Goal: Information Seeking & Learning: Learn about a topic

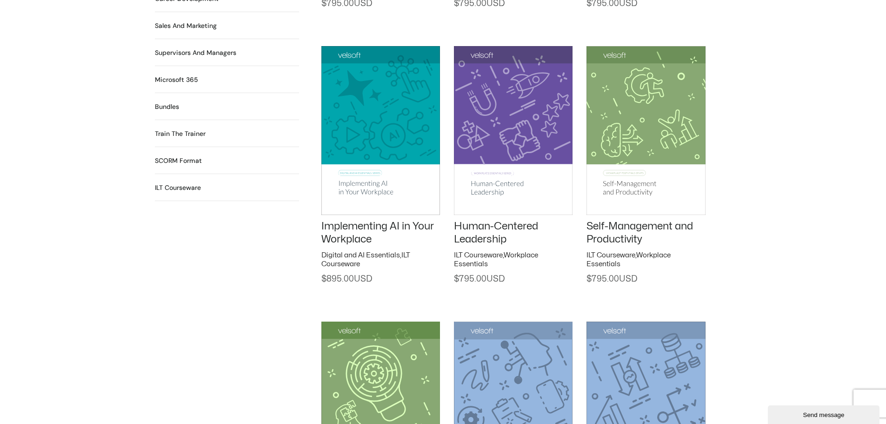
scroll to position [976, 0]
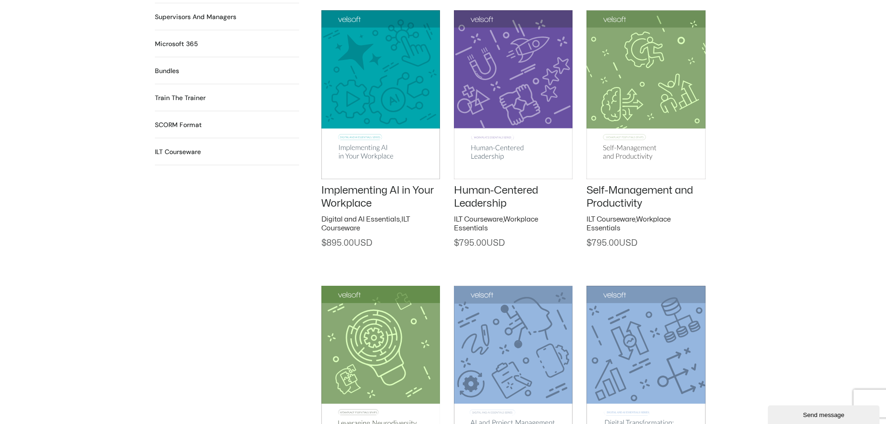
click at [479, 195] on link "Human-Centered Leadership" at bounding box center [496, 197] width 84 height 24
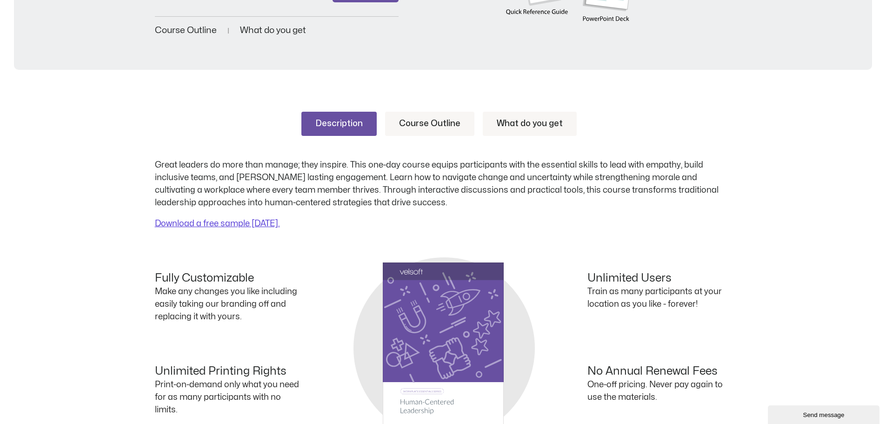
scroll to position [279, 0]
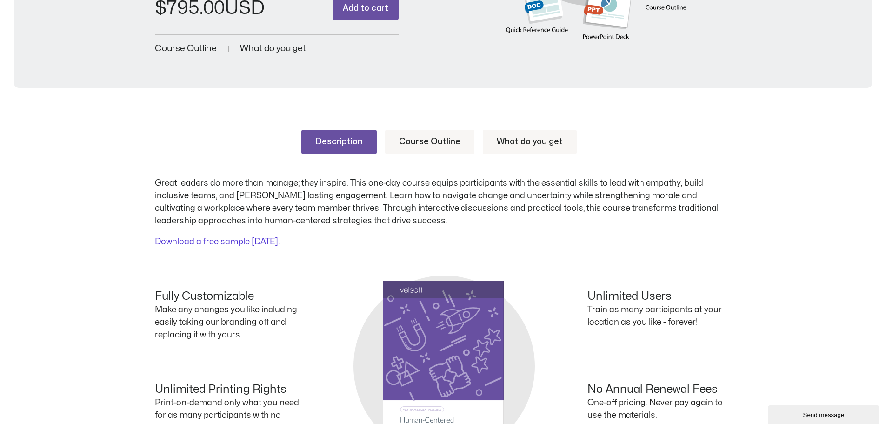
click at [427, 139] on link "Course Outline" at bounding box center [429, 142] width 89 height 24
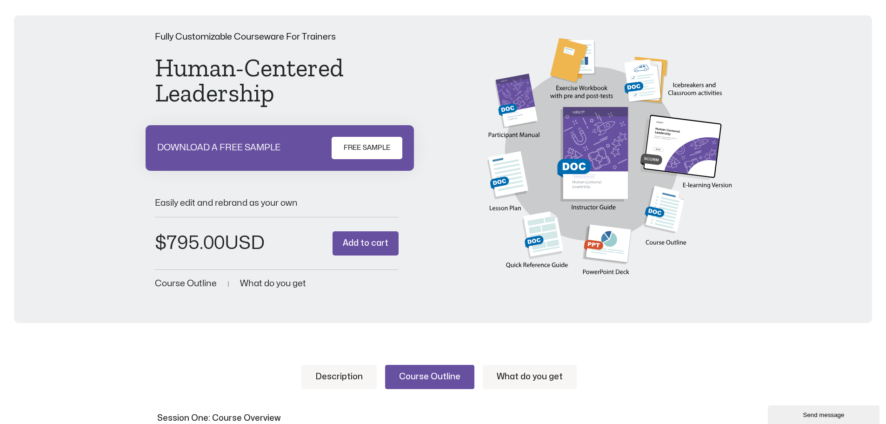
scroll to position [0, 0]
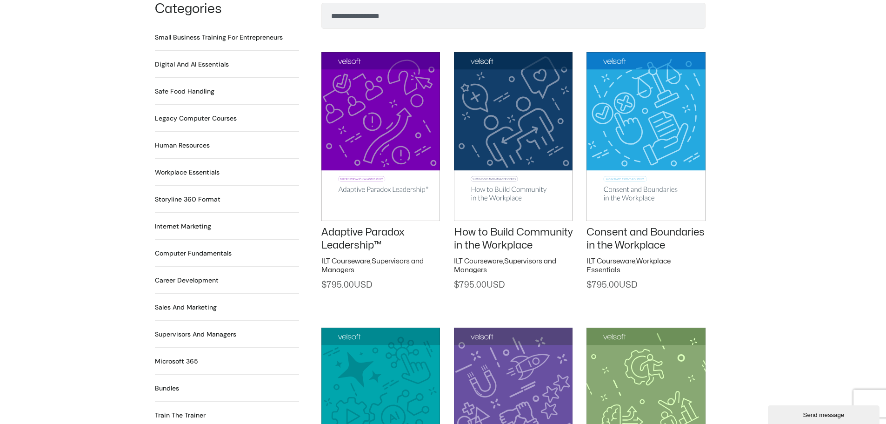
scroll to position [558, 0]
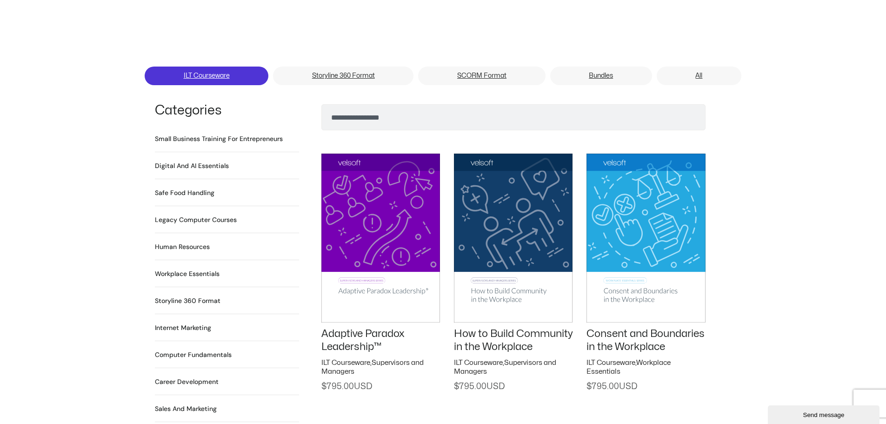
click at [204, 66] on link "ILT Courseware" at bounding box center [207, 75] width 124 height 19
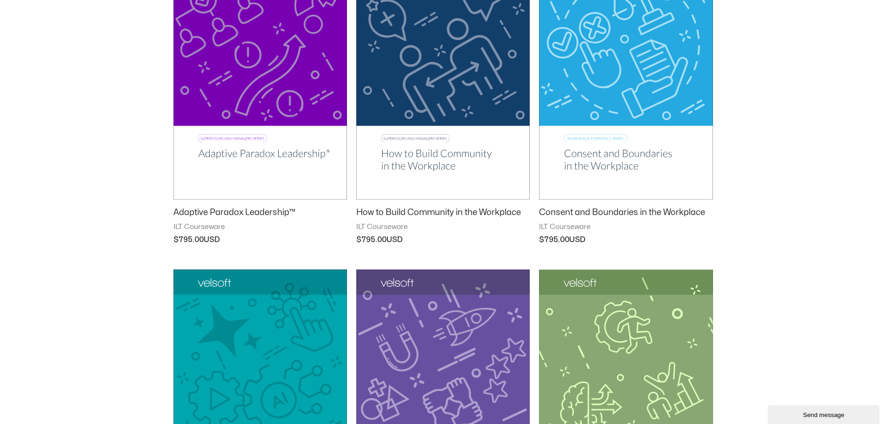
scroll to position [232, 0]
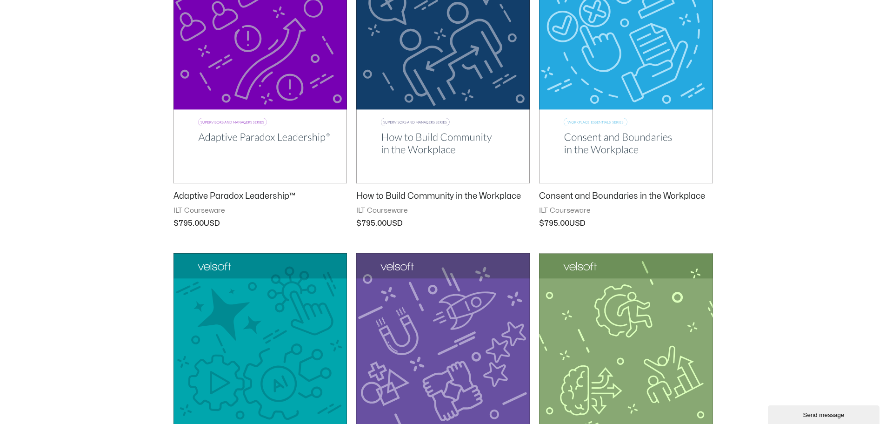
click at [415, 142] on img at bounding box center [442, 60] width 173 height 246
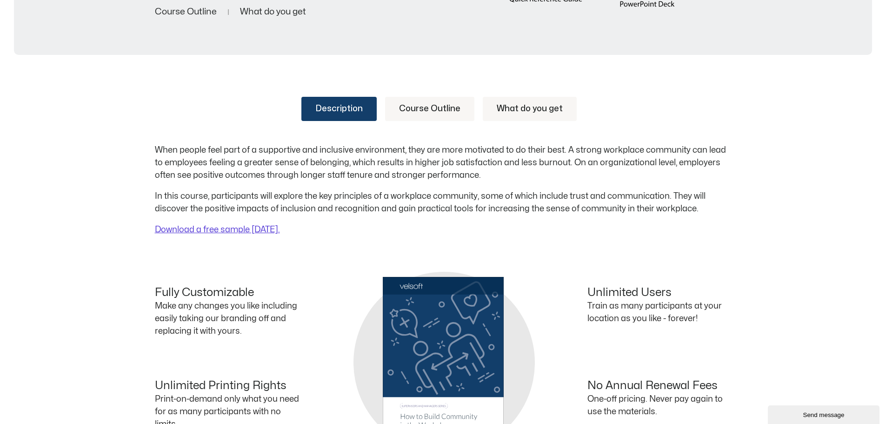
scroll to position [372, 0]
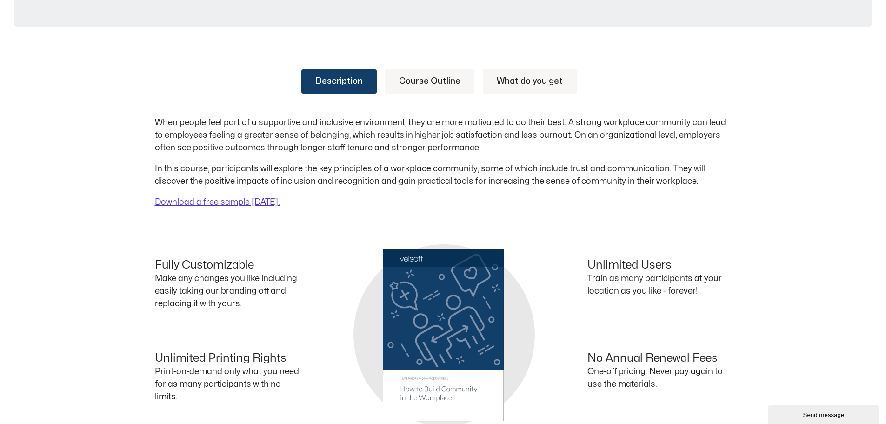
click at [425, 80] on link "Course Outline" at bounding box center [429, 81] width 89 height 24
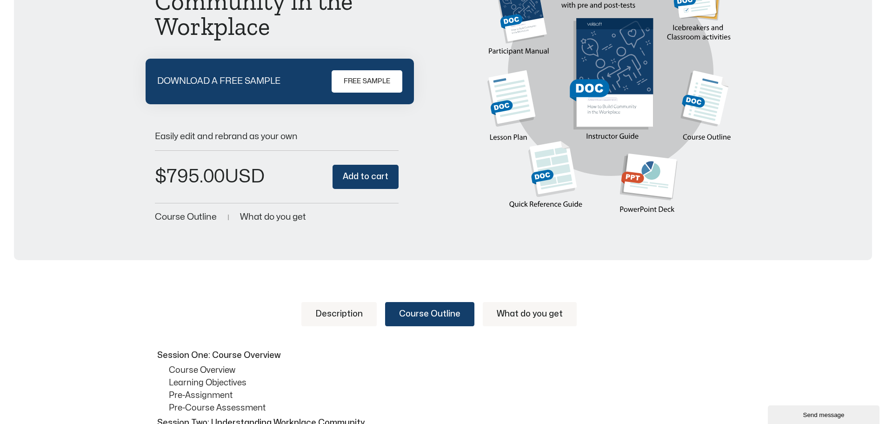
scroll to position [0, 0]
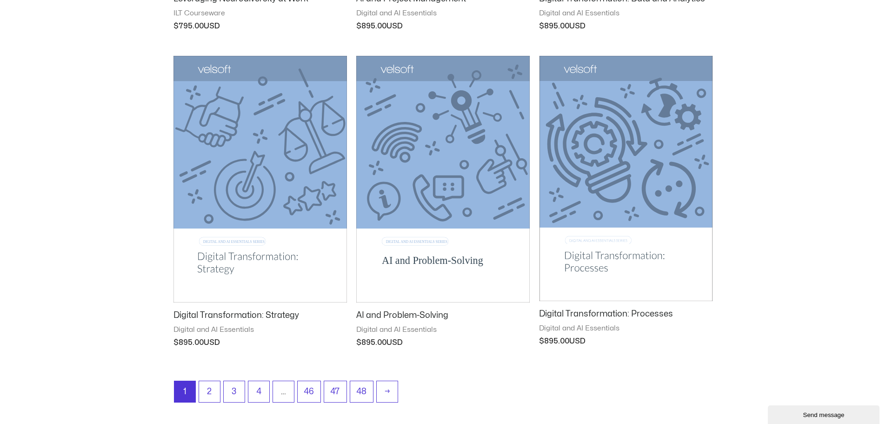
scroll to position [1069, 0]
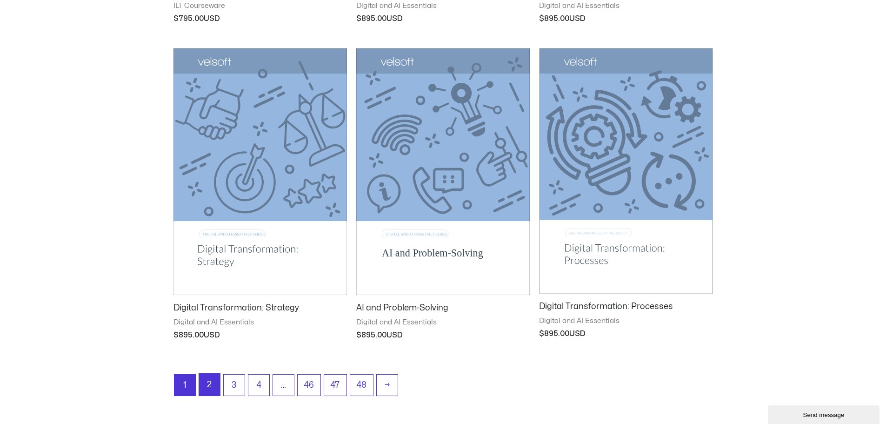
click at [207, 382] on link "2" at bounding box center [209, 384] width 21 height 22
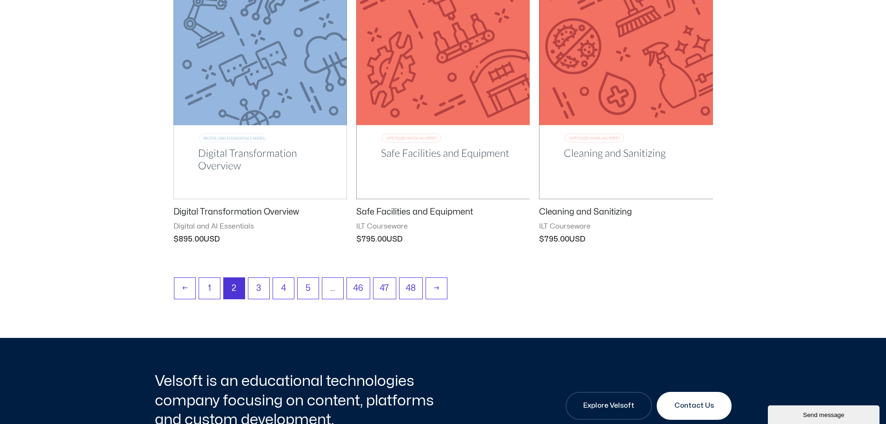
scroll to position [1209, 0]
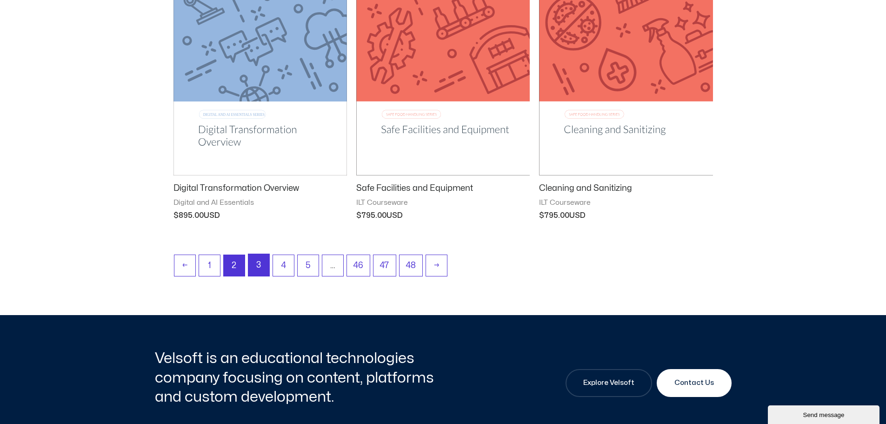
click at [262, 261] on link "3" at bounding box center [258, 265] width 21 height 22
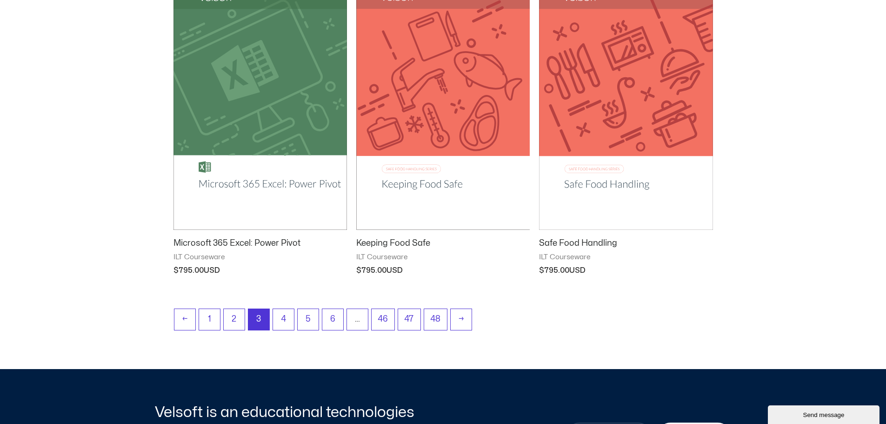
scroll to position [1209, 0]
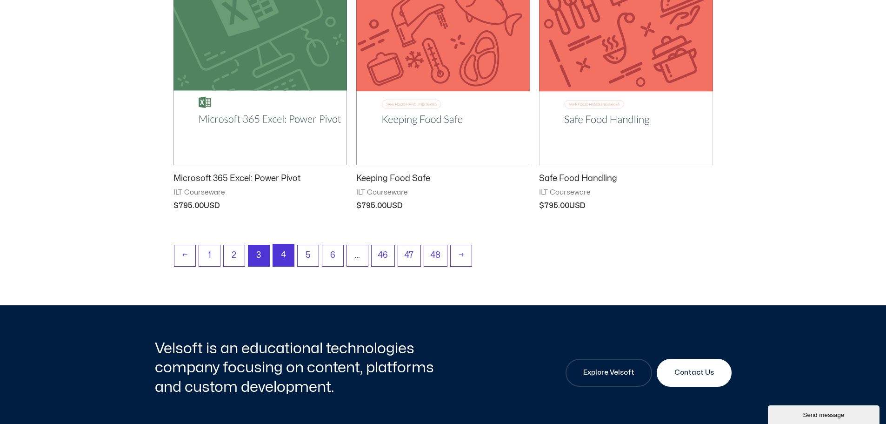
click at [283, 257] on link "4" at bounding box center [283, 255] width 21 height 22
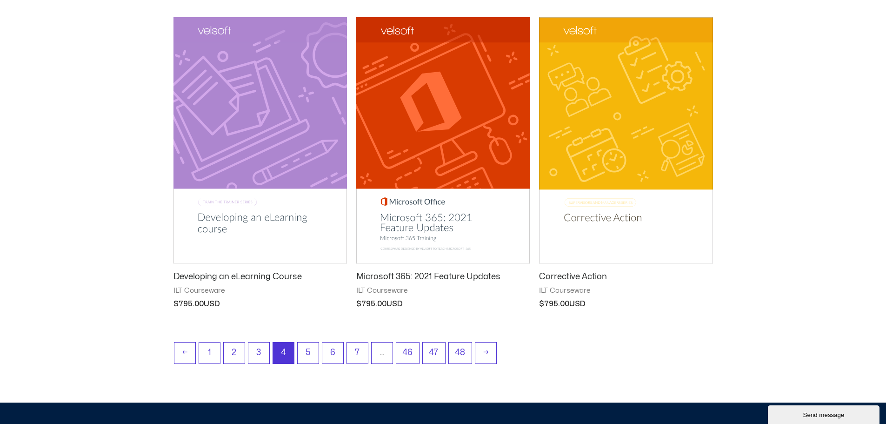
scroll to position [1116, 0]
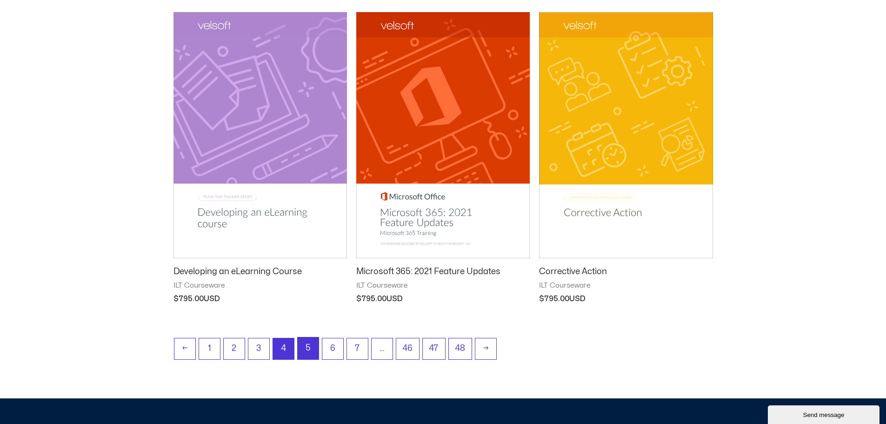
click at [308, 348] on link "5" at bounding box center [308, 348] width 21 height 22
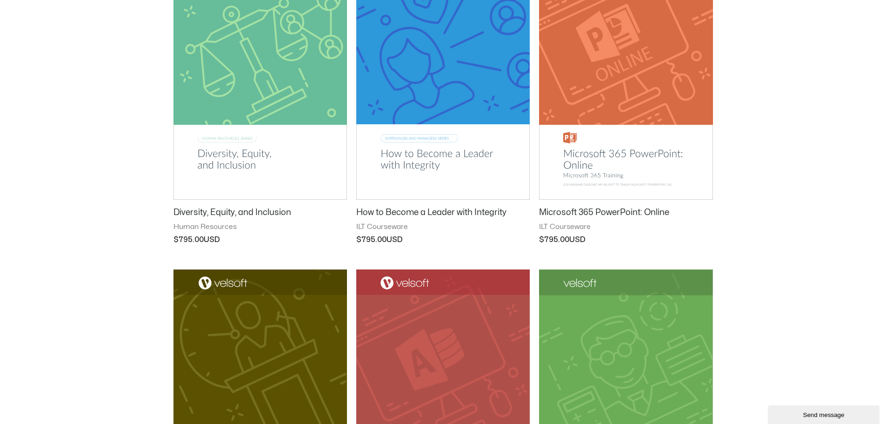
scroll to position [837, 0]
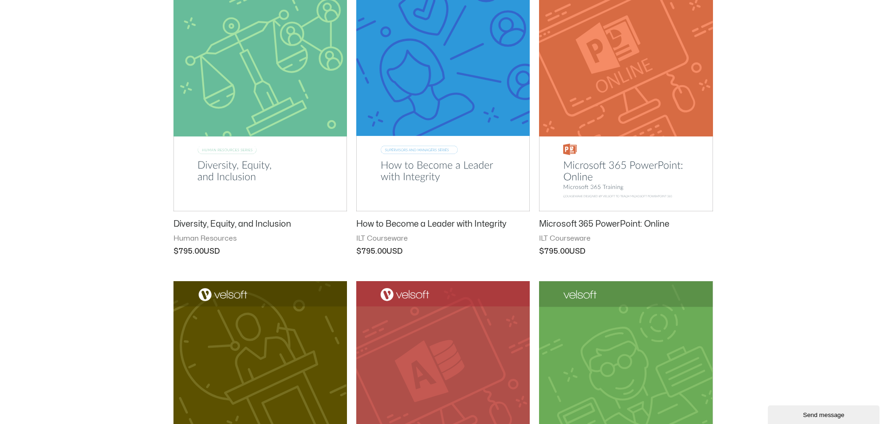
click at [425, 164] on img at bounding box center [442, 88] width 173 height 246
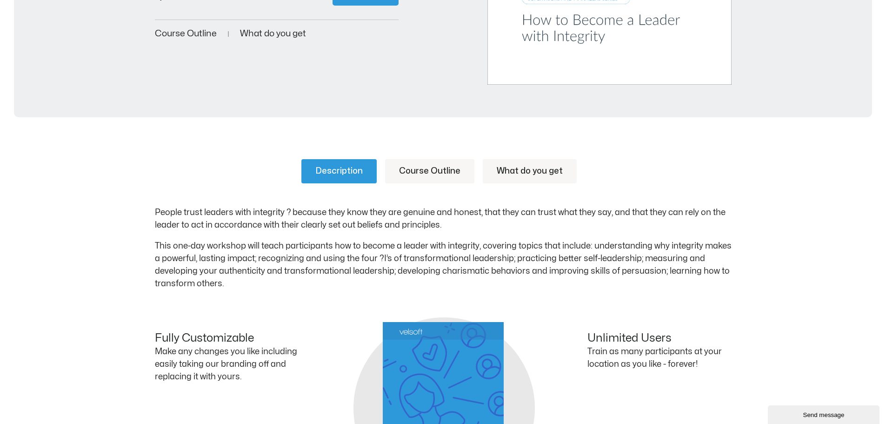
scroll to position [325, 0]
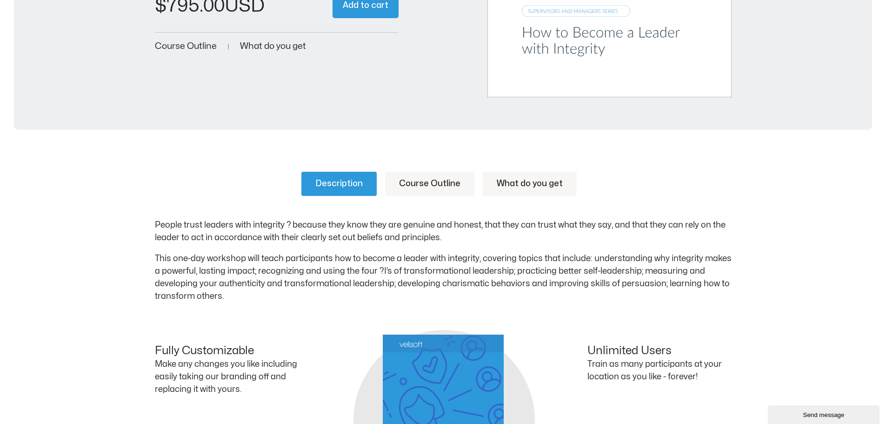
click at [417, 179] on link "Course Outline" at bounding box center [429, 184] width 89 height 24
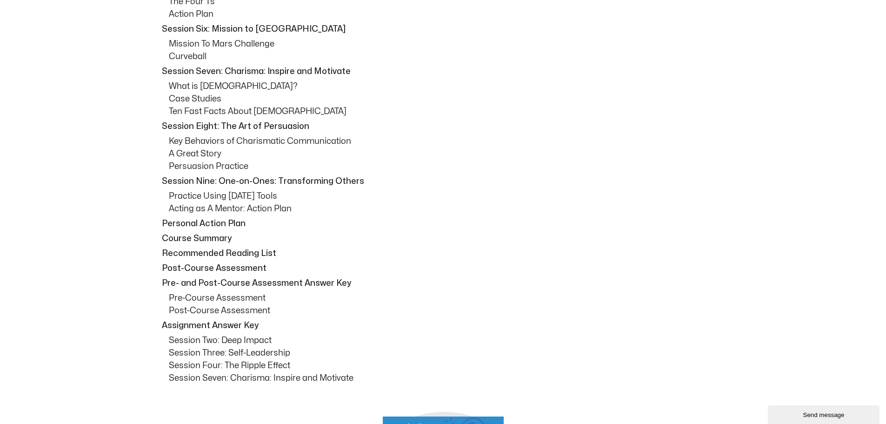
scroll to position [837, 0]
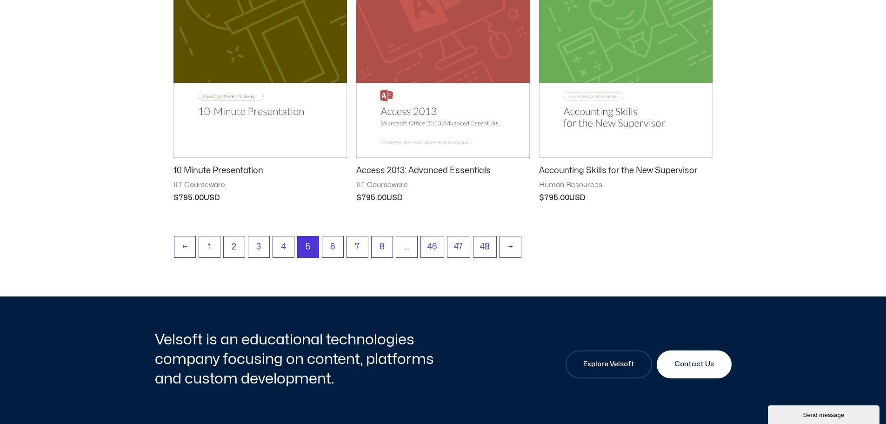
scroll to position [1209, 0]
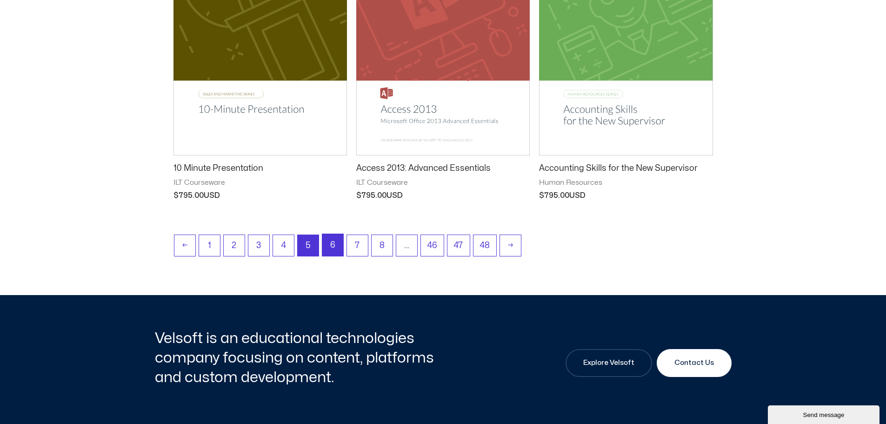
click at [330, 240] on link "6" at bounding box center [332, 245] width 21 height 22
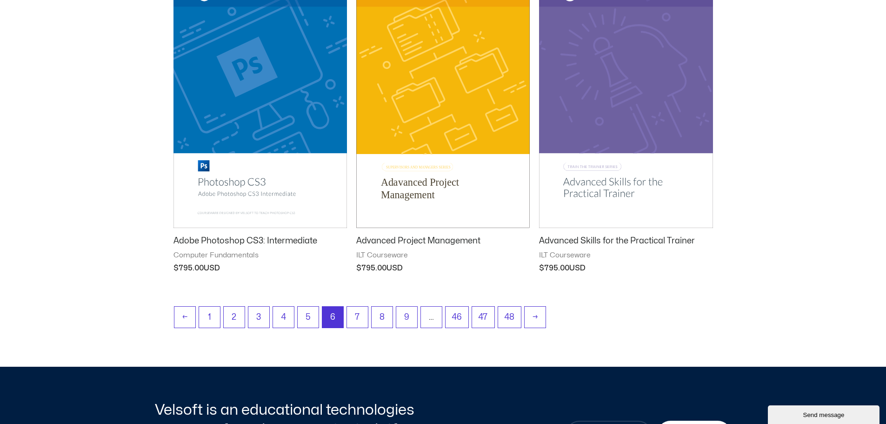
scroll to position [1162, 0]
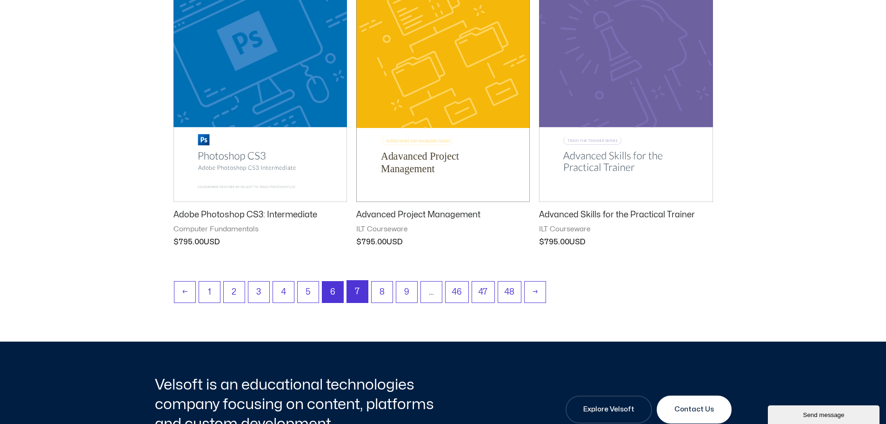
click at [358, 290] on link "7" at bounding box center [357, 291] width 21 height 22
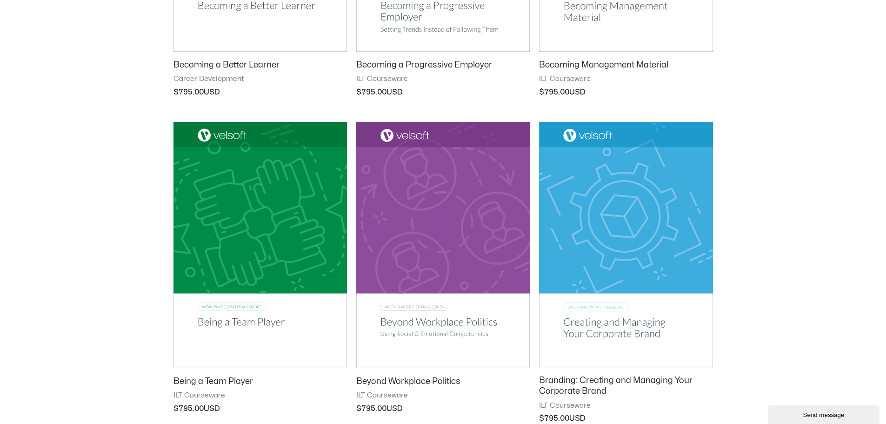
scroll to position [1023, 0]
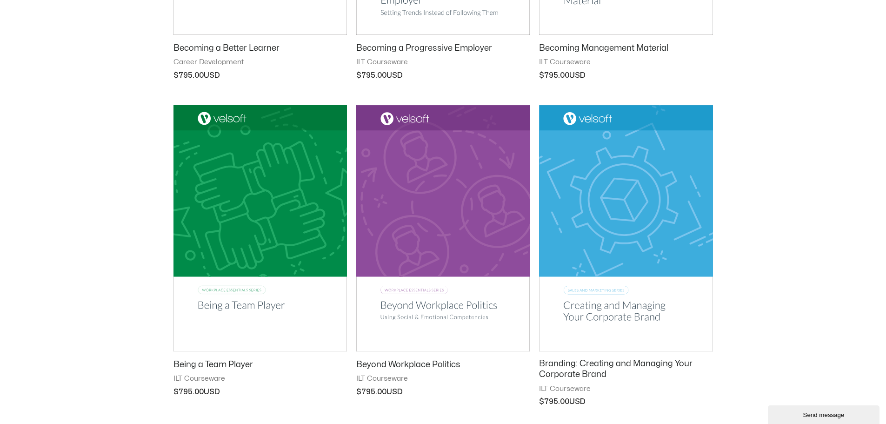
click at [272, 234] on img at bounding box center [259, 228] width 173 height 246
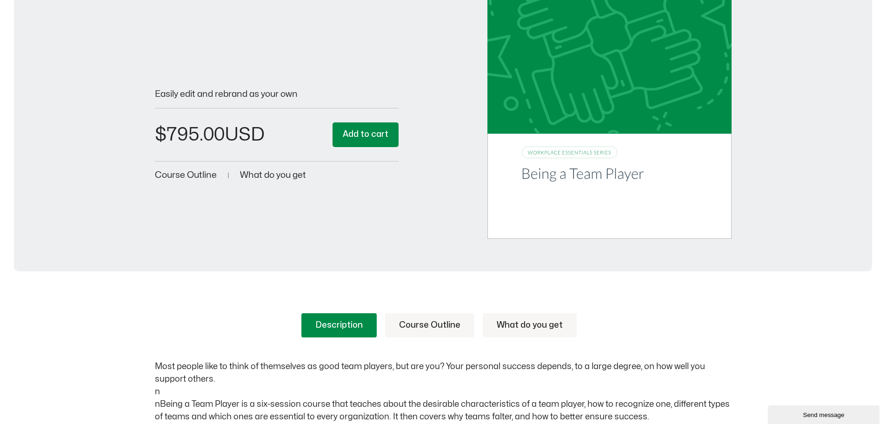
scroll to position [232, 0]
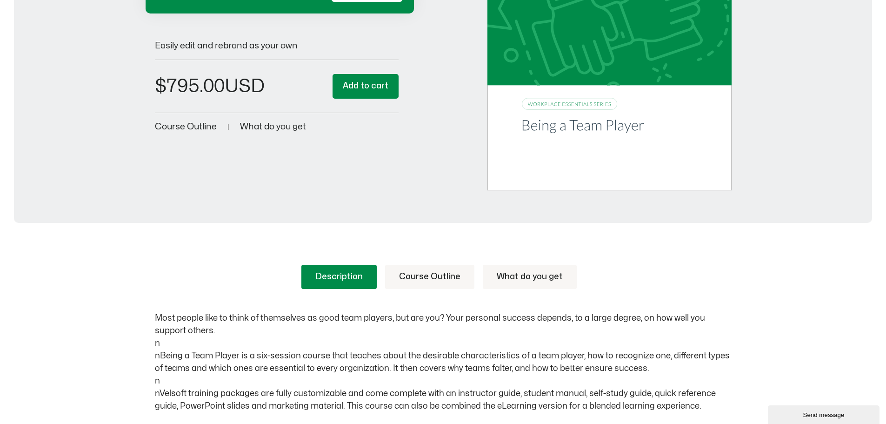
click at [410, 275] on link "Course Outline" at bounding box center [429, 277] width 89 height 24
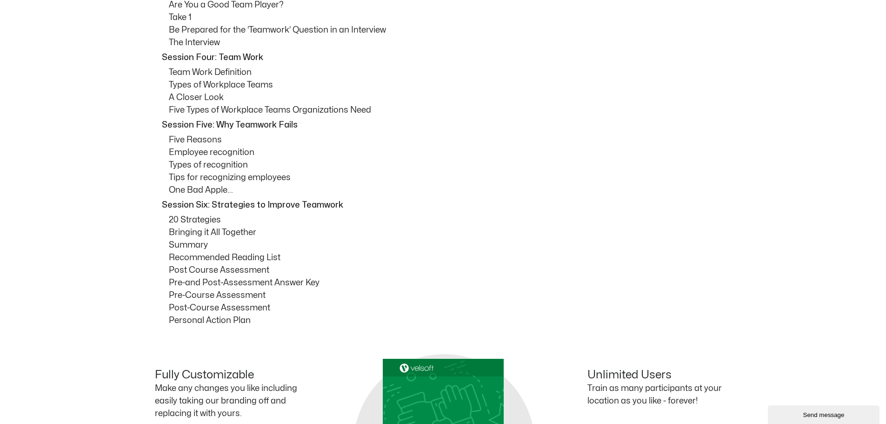
scroll to position [744, 0]
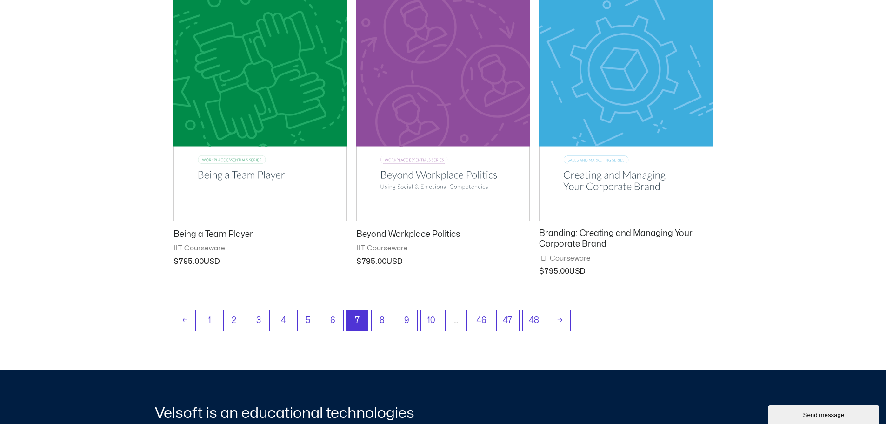
scroll to position [1162, 0]
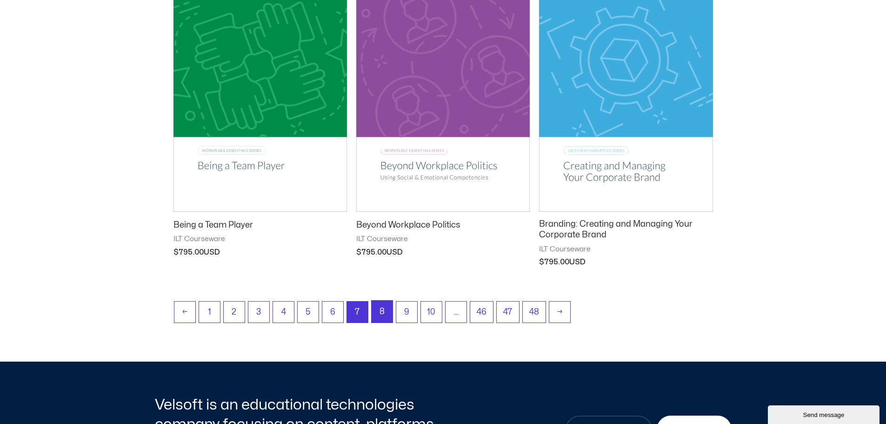
click at [384, 310] on link "8" at bounding box center [381, 311] width 21 height 22
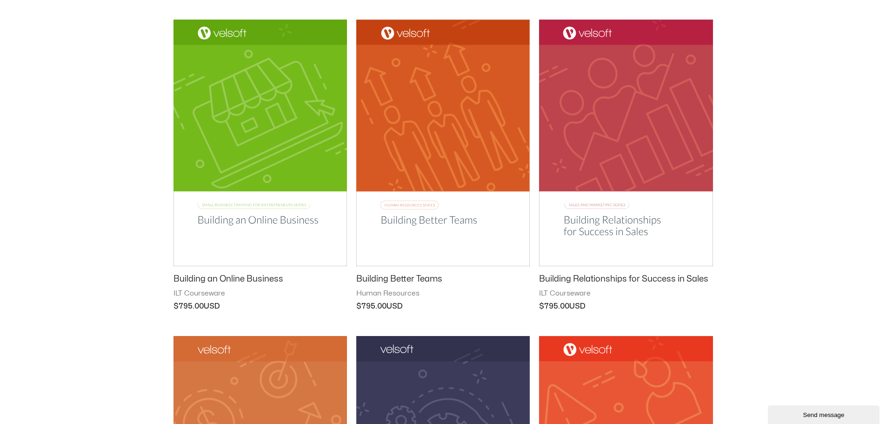
scroll to position [465, 0]
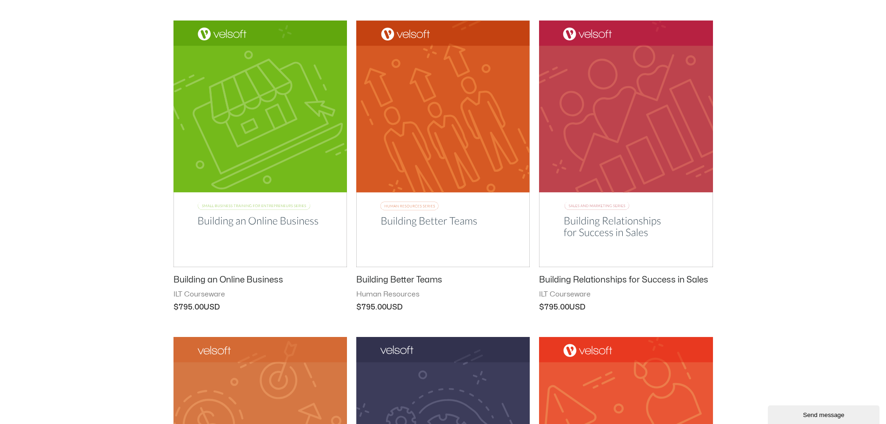
click at [414, 180] on img at bounding box center [442, 143] width 173 height 246
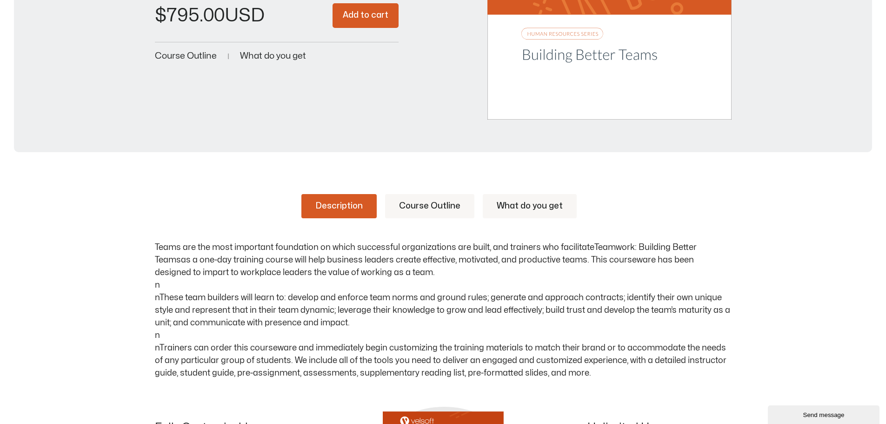
scroll to position [372, 0]
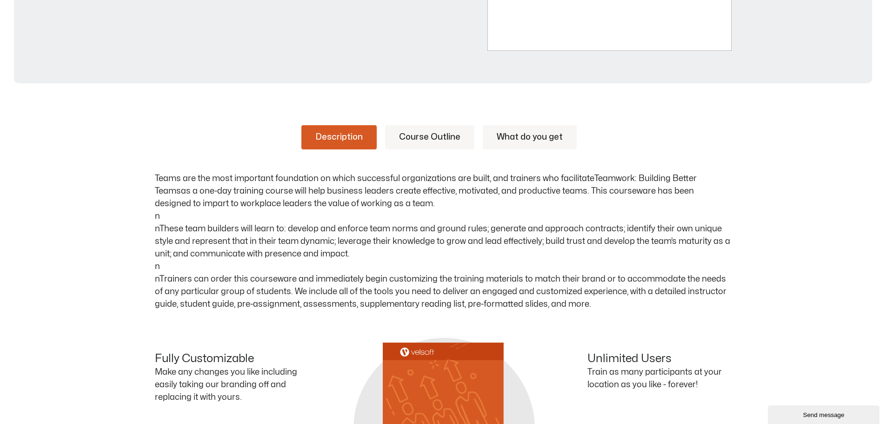
click at [442, 133] on link "Course Outline" at bounding box center [429, 137] width 89 height 24
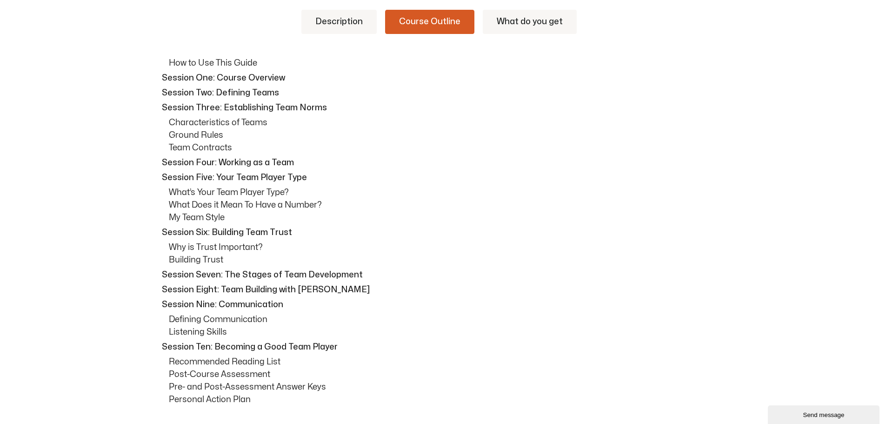
scroll to position [511, 0]
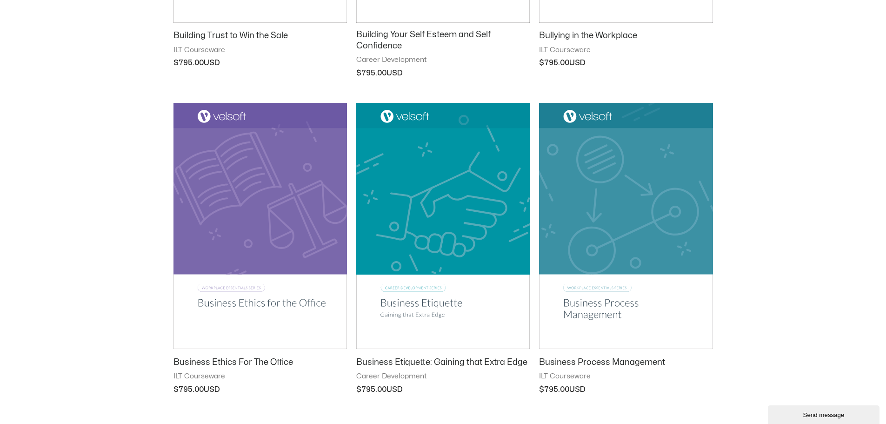
scroll to position [1054, 0]
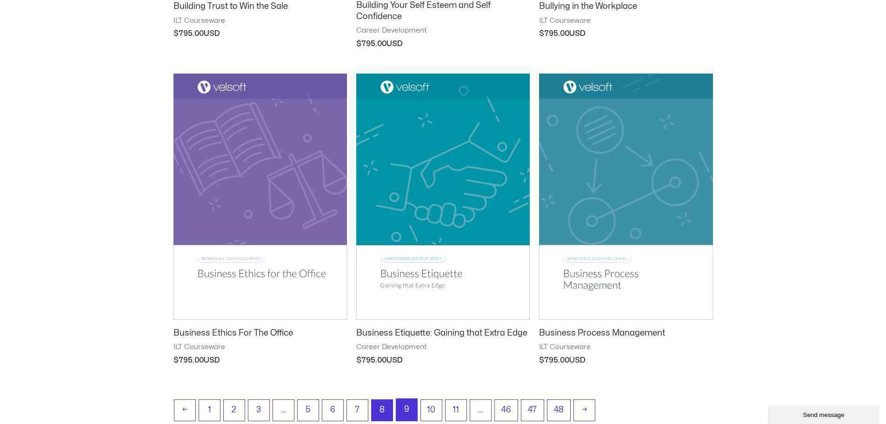
click at [403, 409] on link "9" at bounding box center [406, 409] width 21 height 22
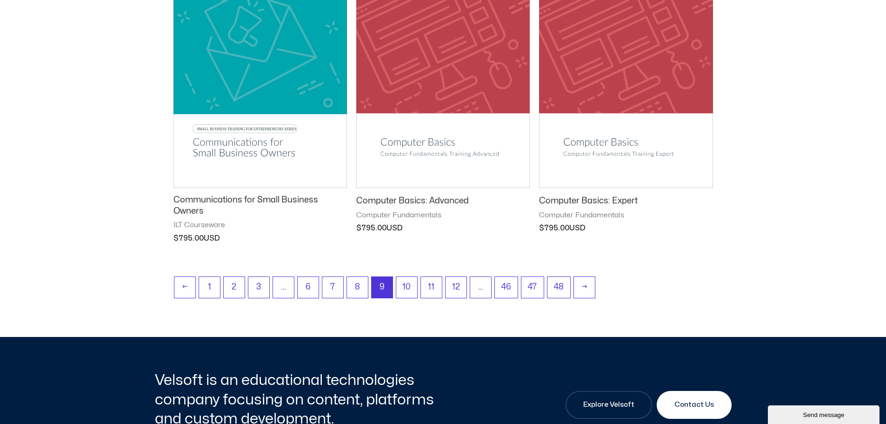
scroll to position [1209, 0]
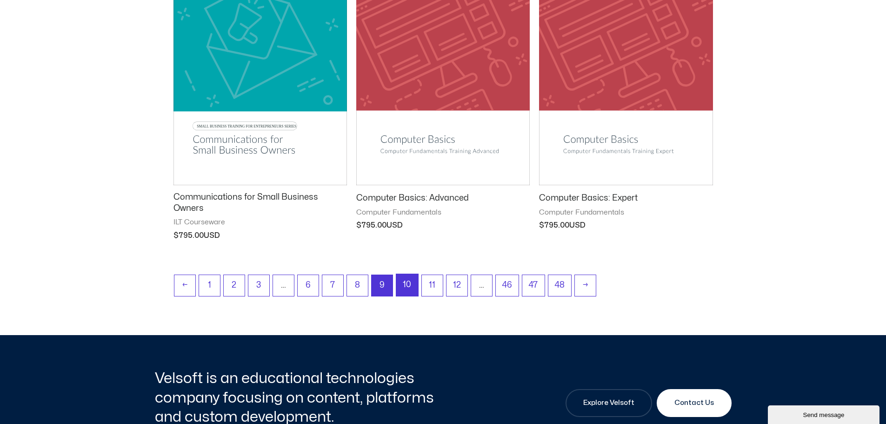
click at [408, 284] on link "10" at bounding box center [407, 285] width 22 height 22
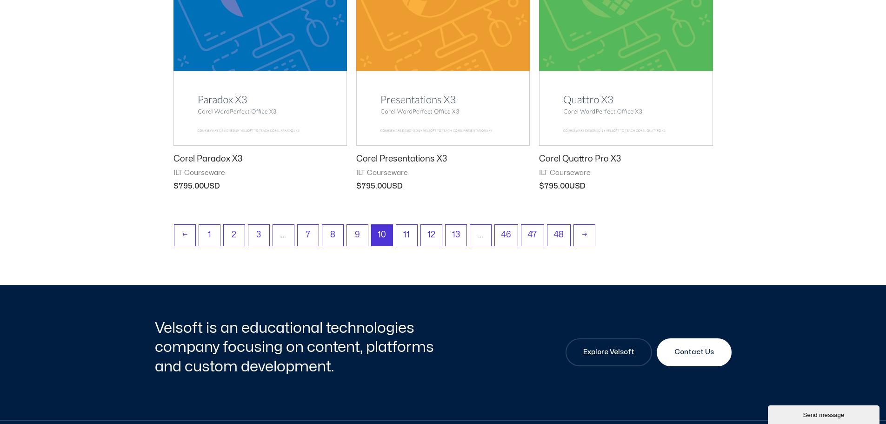
scroll to position [1255, 0]
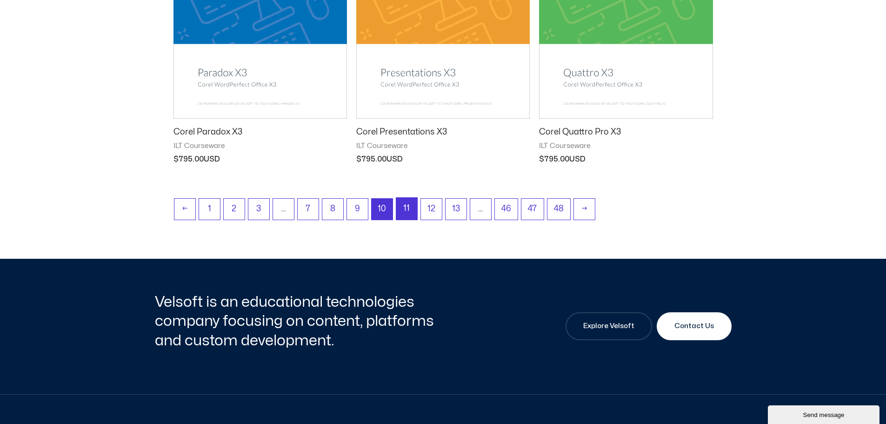
click at [404, 208] on link "11" at bounding box center [406, 209] width 21 height 22
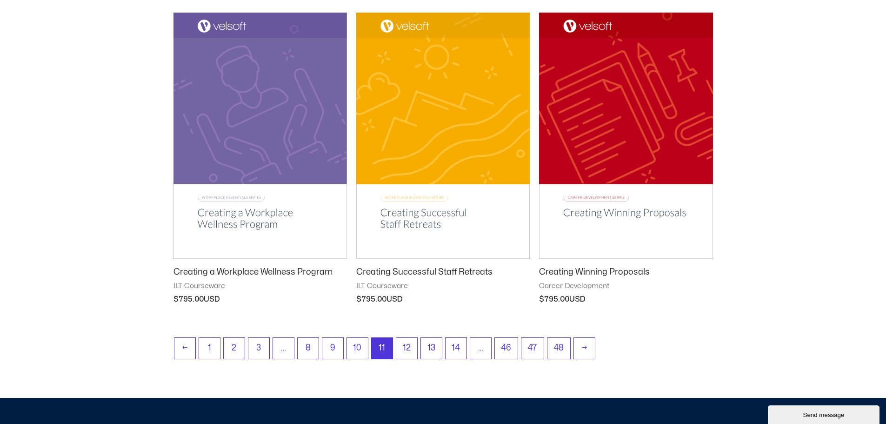
scroll to position [1116, 0]
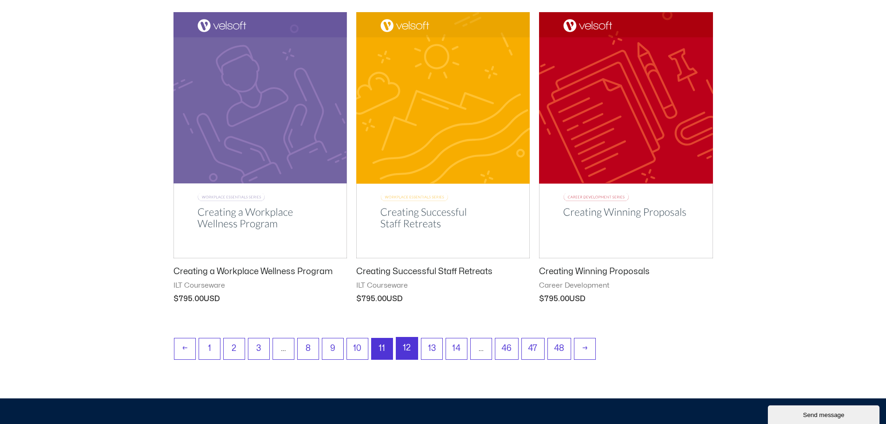
click at [410, 348] on link "12" at bounding box center [406, 348] width 21 height 22
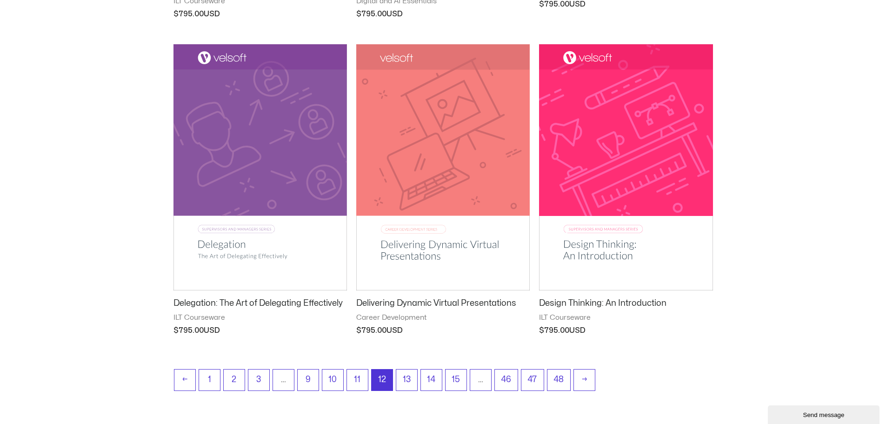
scroll to position [1116, 0]
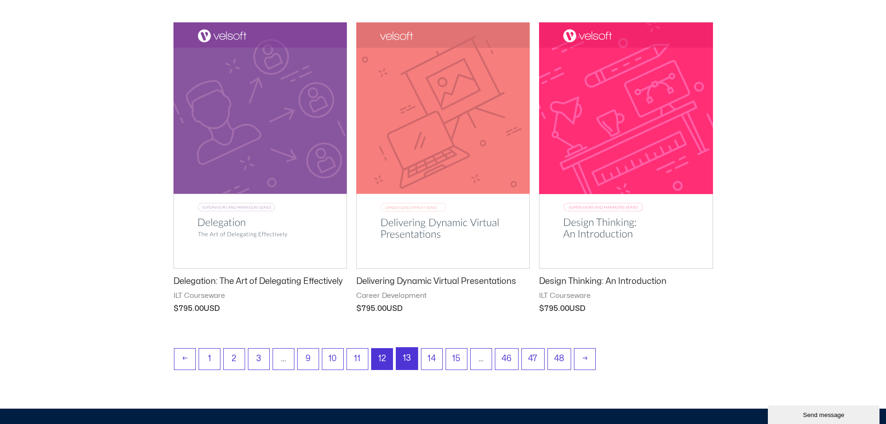
click at [407, 358] on link "13" at bounding box center [406, 358] width 21 height 22
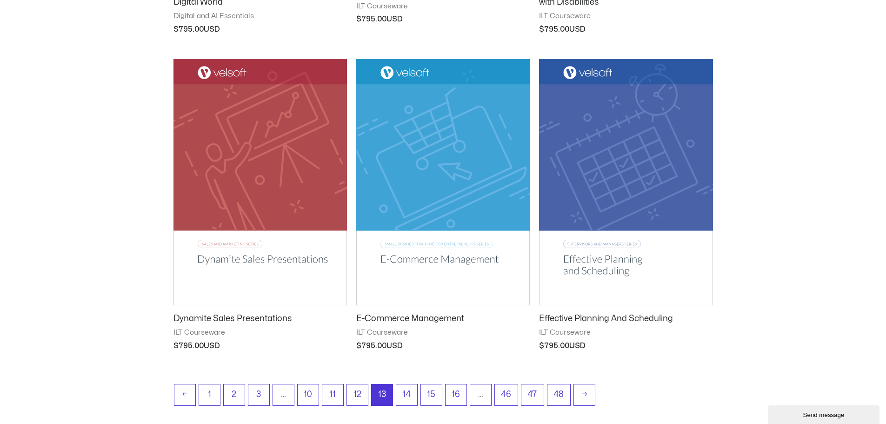
scroll to position [1069, 0]
click at [410, 391] on link "14" at bounding box center [407, 395] width 22 height 22
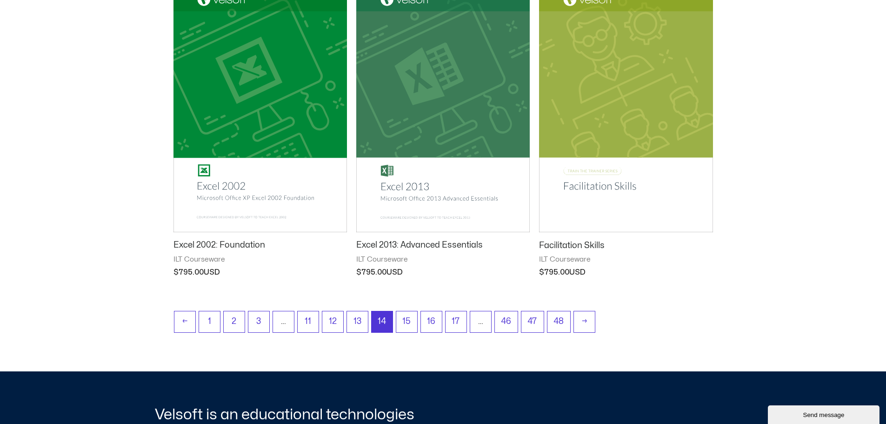
scroll to position [1162, 0]
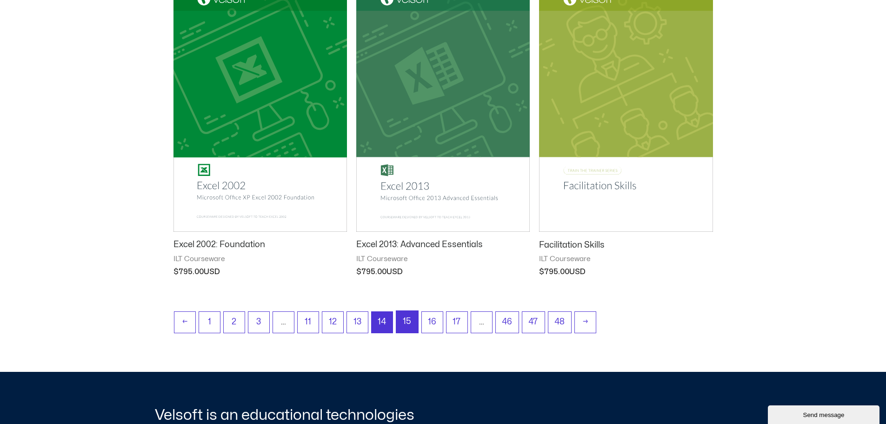
click at [406, 315] on link "15" at bounding box center [407, 322] width 22 height 22
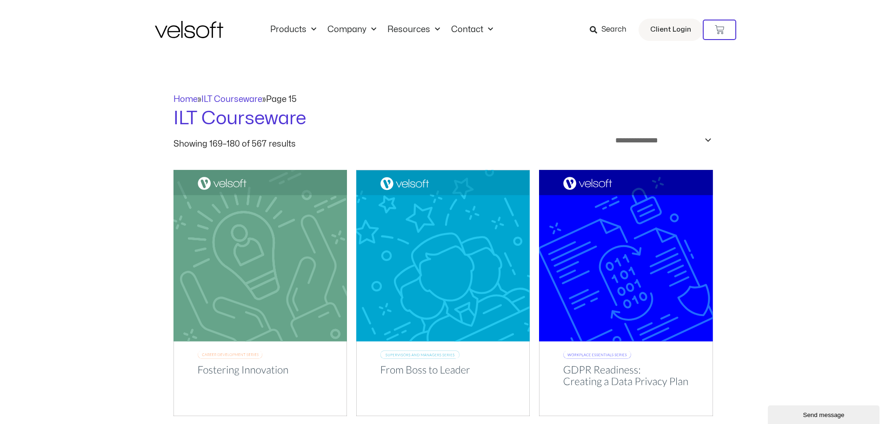
click at [610, 26] on span "Search" at bounding box center [613, 30] width 25 height 12
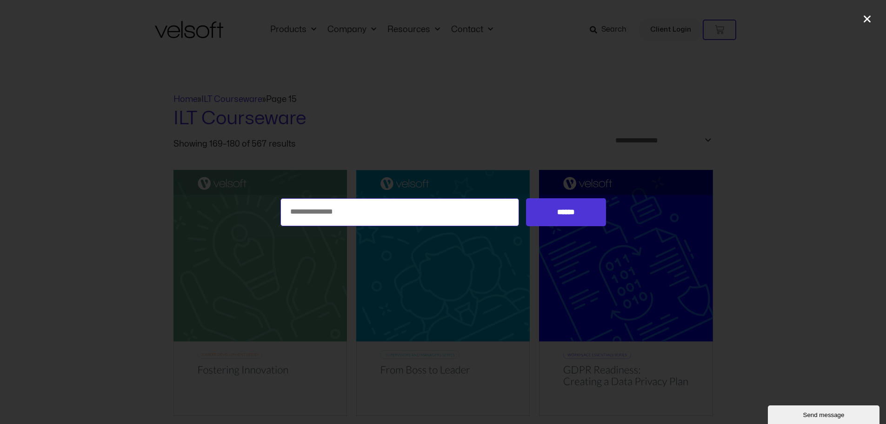
click at [316, 214] on input "Search for:" at bounding box center [399, 212] width 239 height 28
type input "*****"
click at [563, 207] on input "******" at bounding box center [565, 212] width 79 height 28
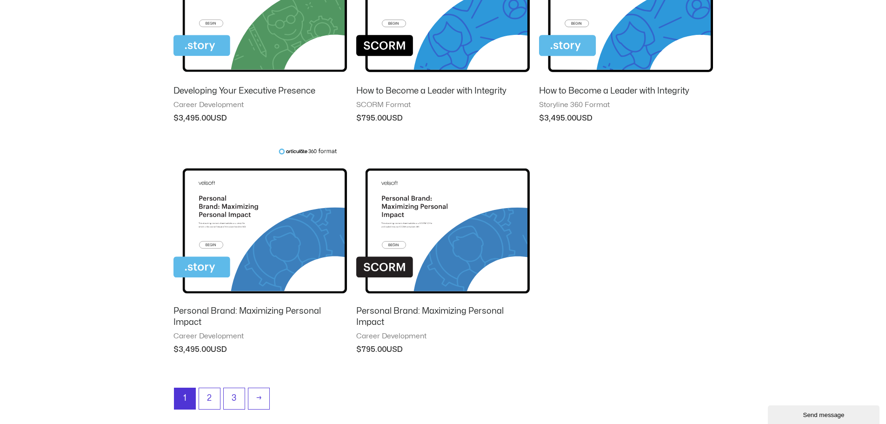
scroll to position [604, 0]
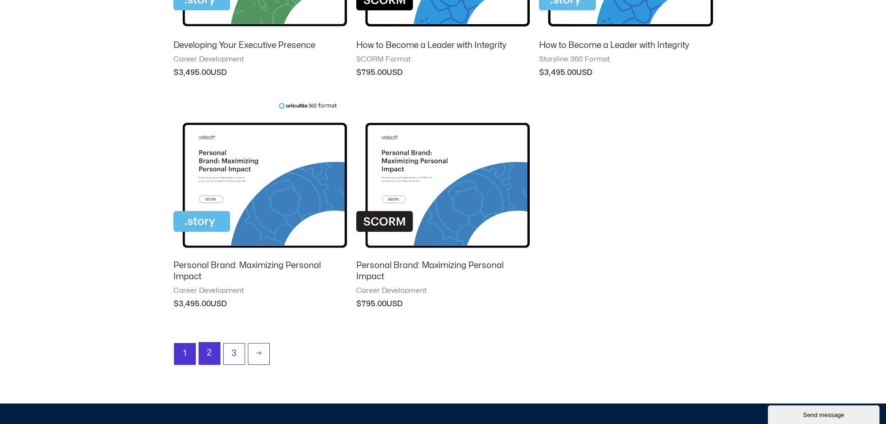
click at [207, 355] on link "2" at bounding box center [209, 353] width 21 height 22
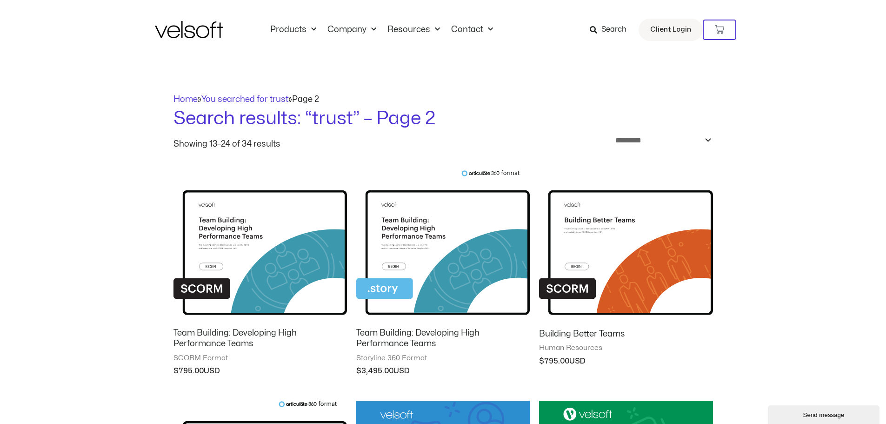
click at [239, 238] on img at bounding box center [259, 245] width 173 height 151
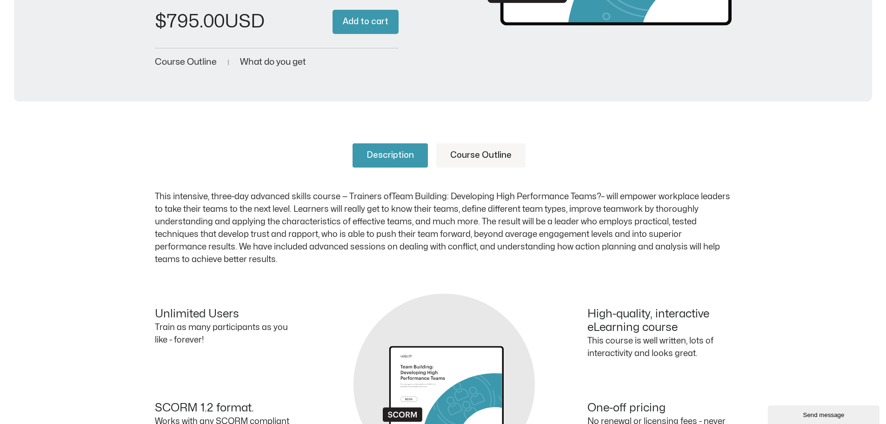
scroll to position [325, 0]
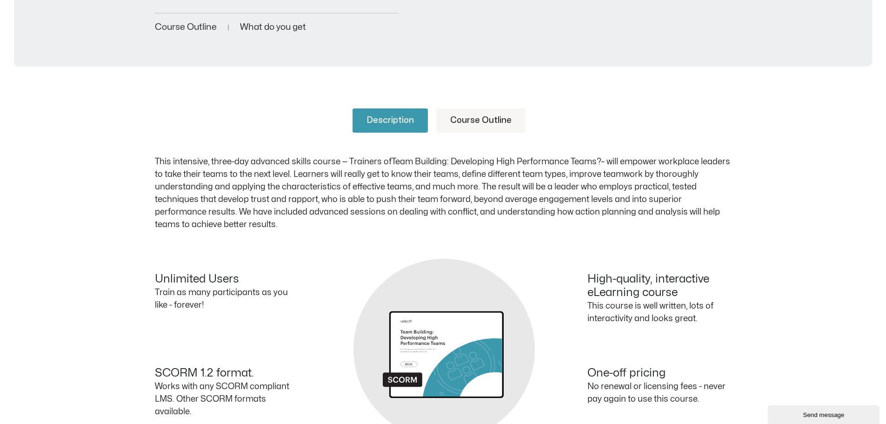
click at [474, 119] on link "Course Outline" at bounding box center [480, 120] width 89 height 24
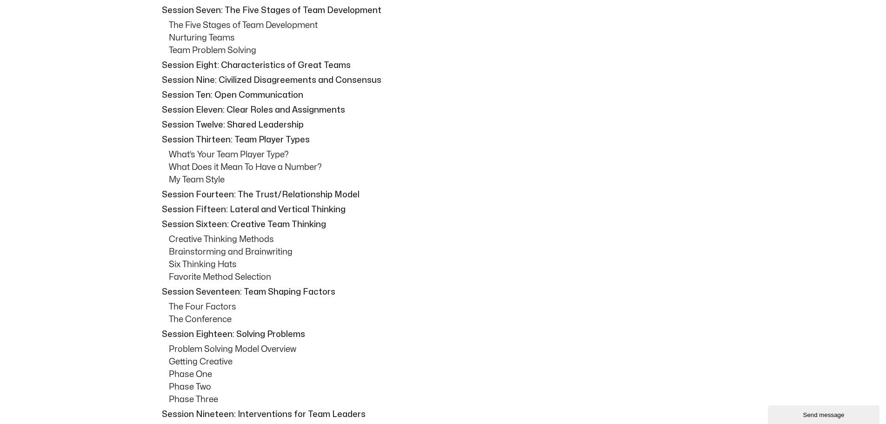
scroll to position [604, 0]
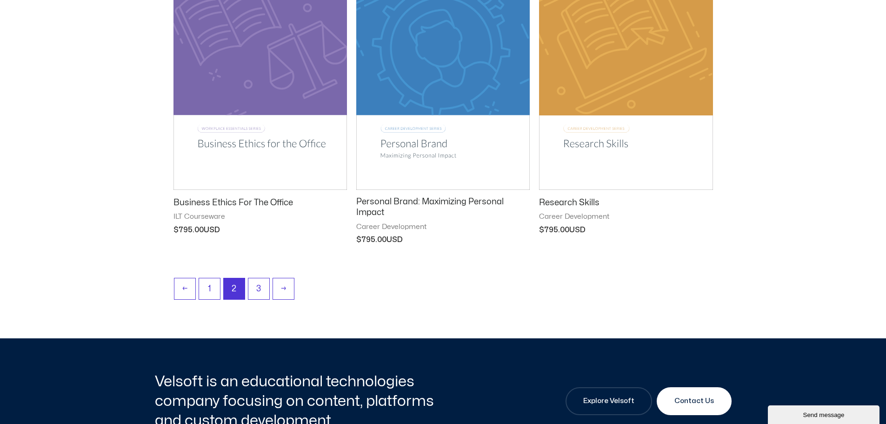
scroll to position [1116, 0]
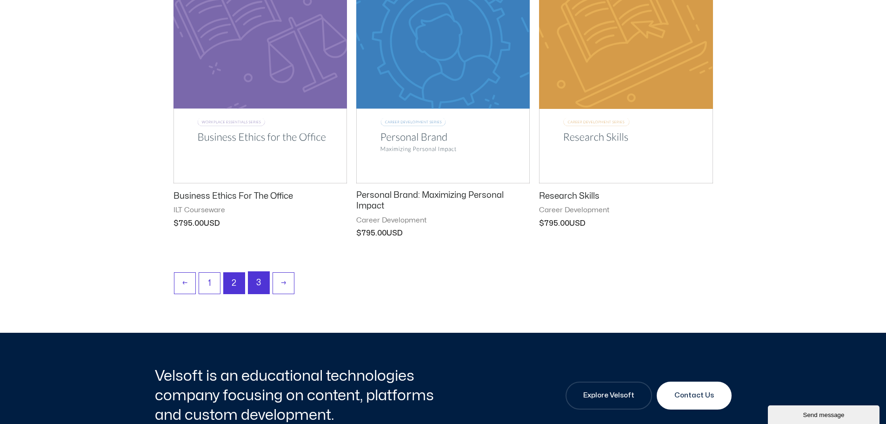
click at [258, 284] on link "3" at bounding box center [258, 283] width 21 height 22
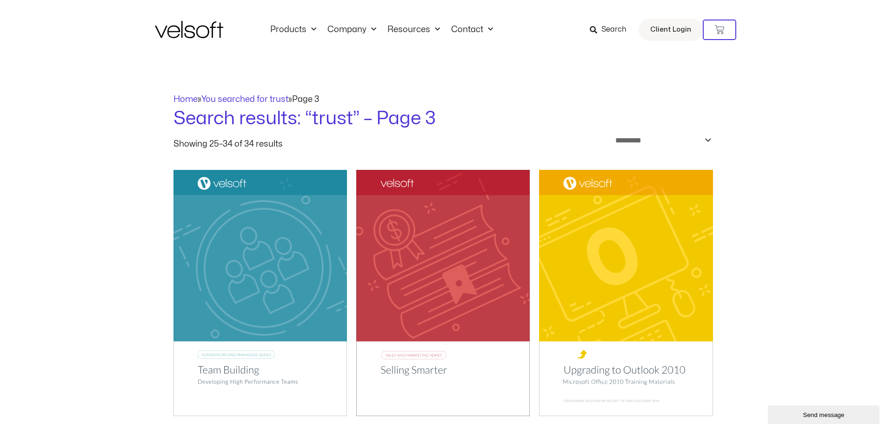
click at [186, 31] on img at bounding box center [189, 29] width 68 height 17
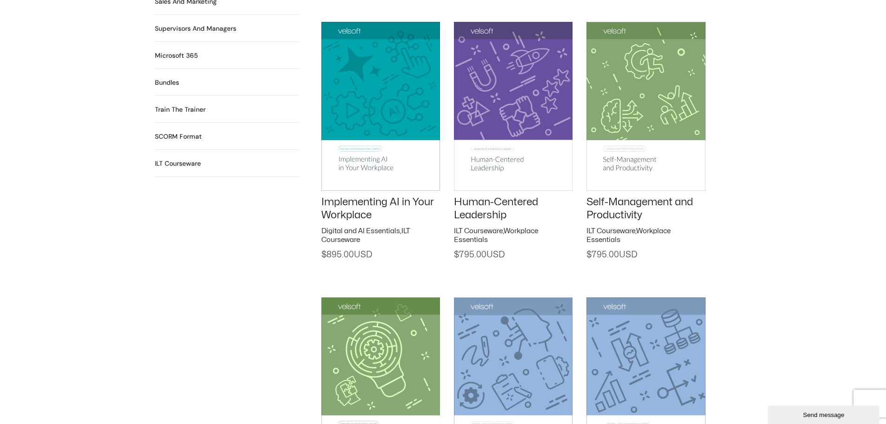
scroll to position [976, 0]
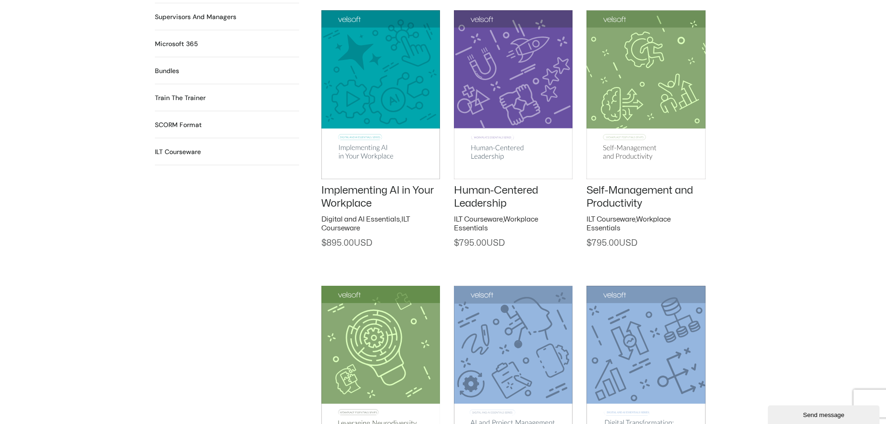
click at [477, 196] on link "Human-Centered Leadership" at bounding box center [496, 197] width 84 height 24
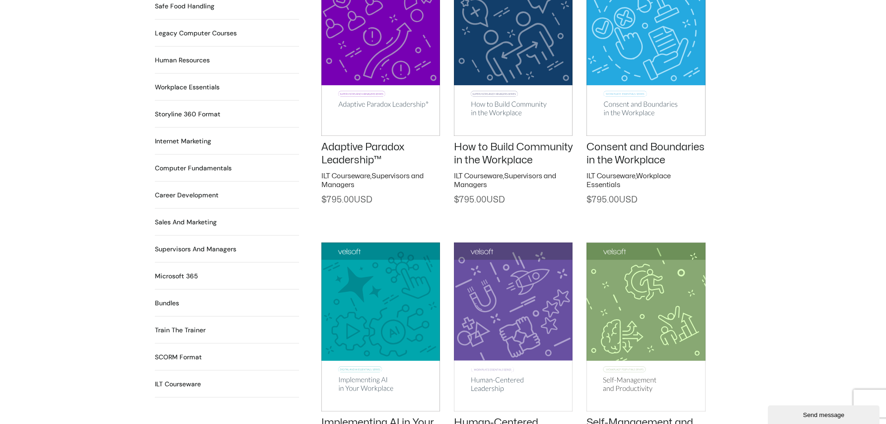
scroll to position [742, 0]
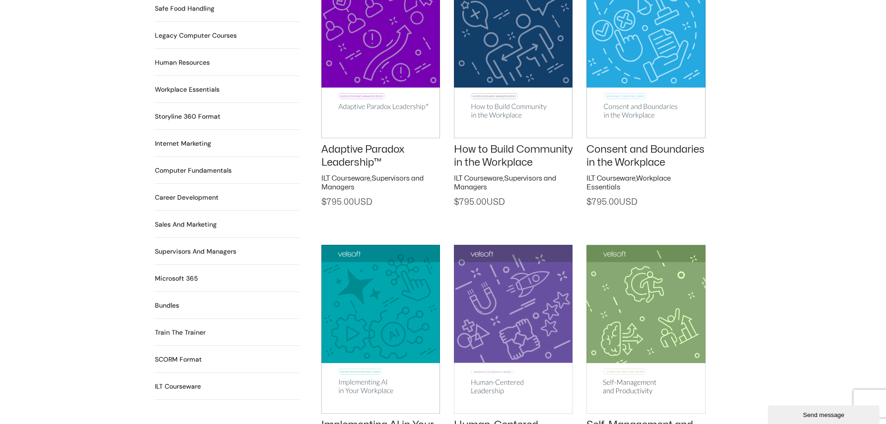
click at [491, 99] on img at bounding box center [513, 53] width 119 height 168
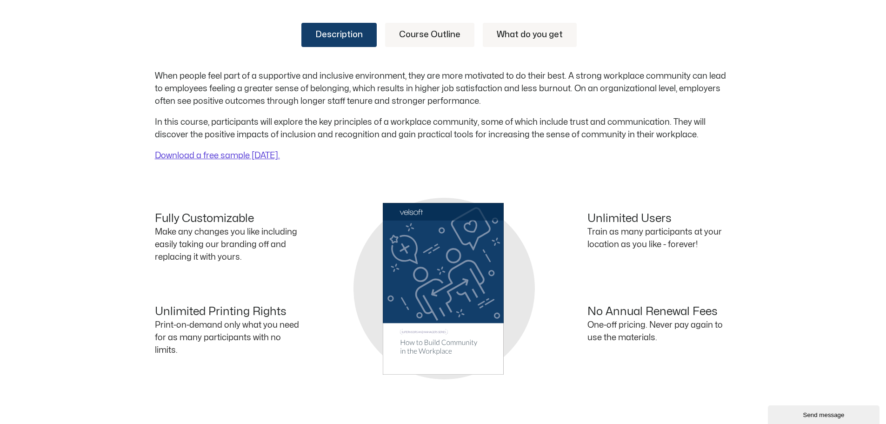
scroll to position [232, 0]
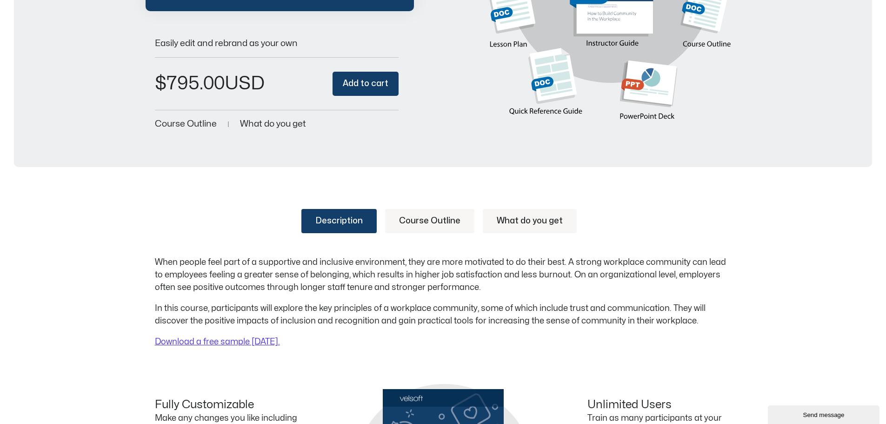
click at [432, 218] on link "Course Outline" at bounding box center [429, 221] width 89 height 24
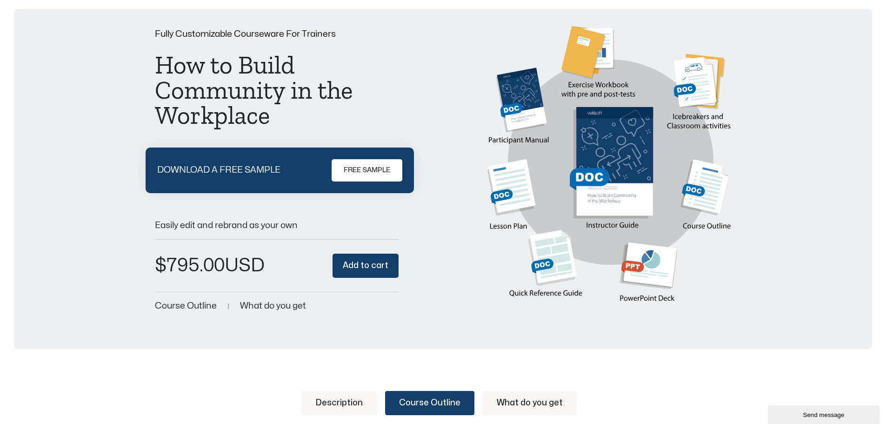
scroll to position [0, 0]
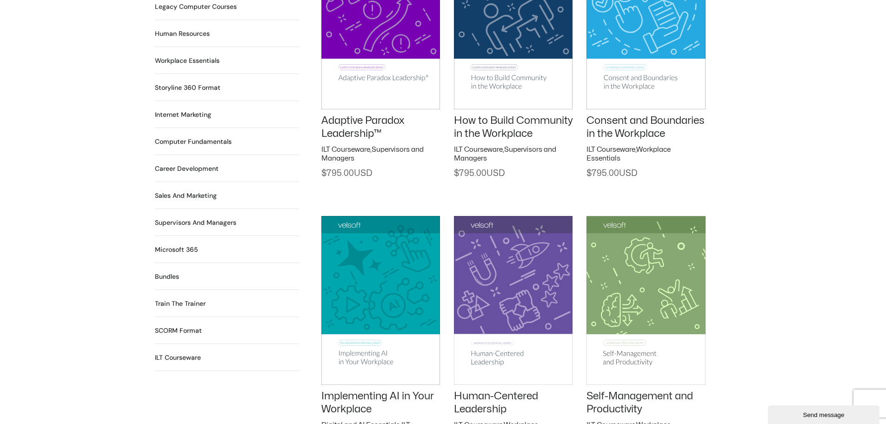
scroll to position [881, 0]
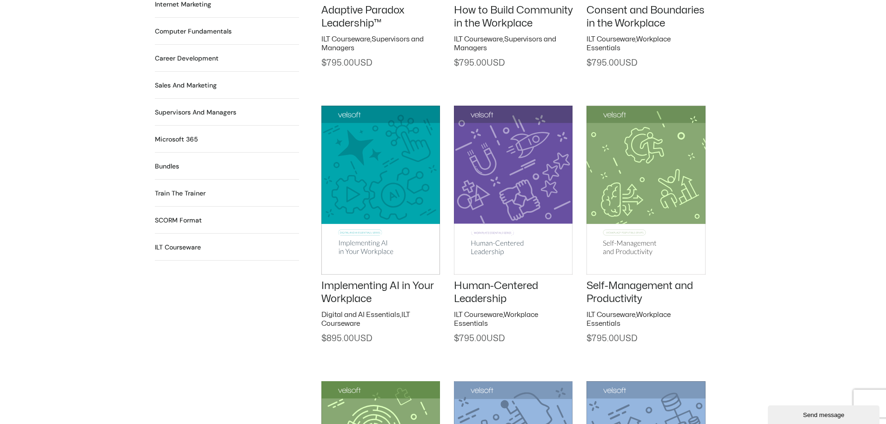
click at [502, 209] on img at bounding box center [513, 190] width 119 height 168
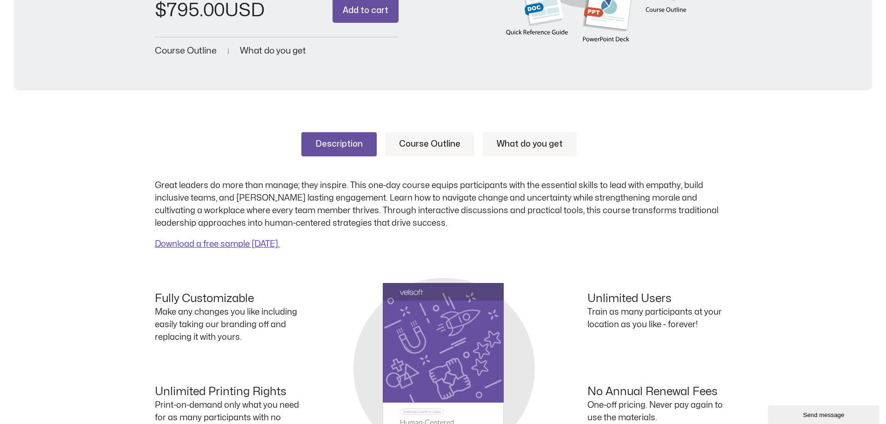
scroll to position [279, 0]
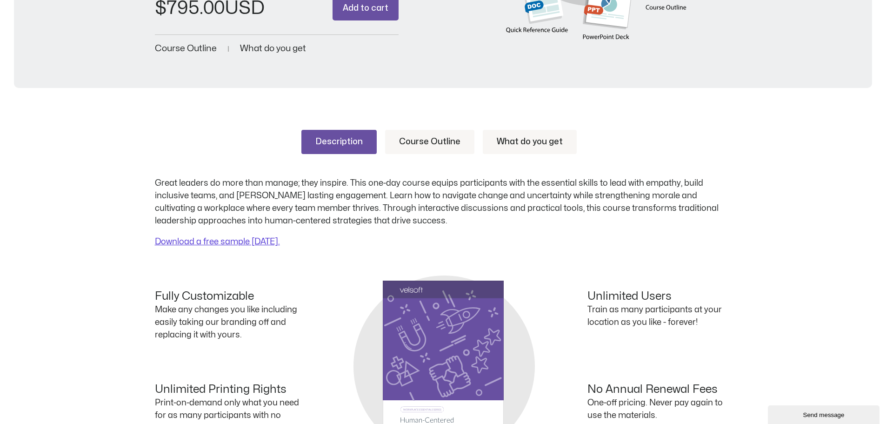
click at [426, 139] on link "Course Outline" at bounding box center [429, 142] width 89 height 24
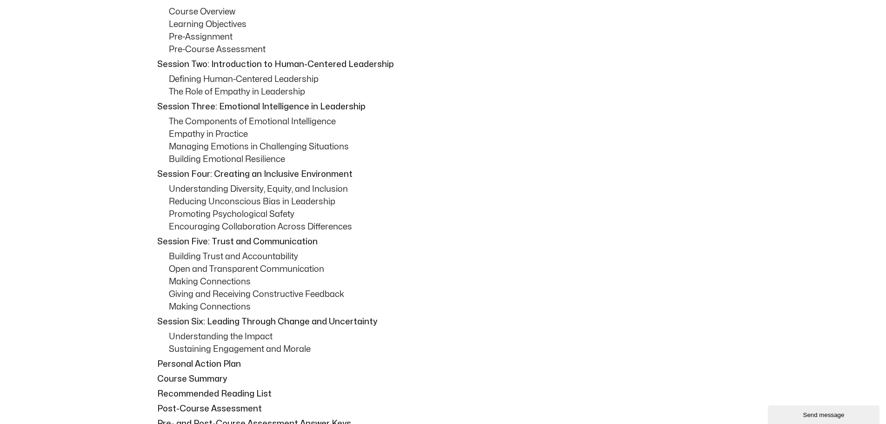
scroll to position [372, 0]
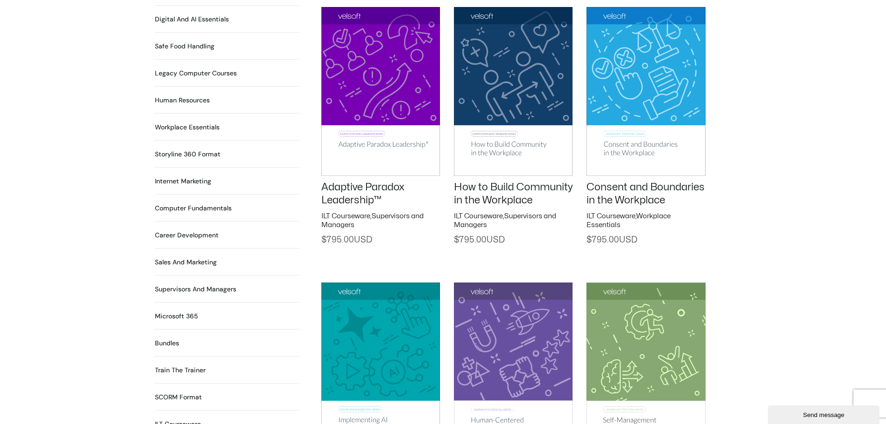
scroll to position [695, 0]
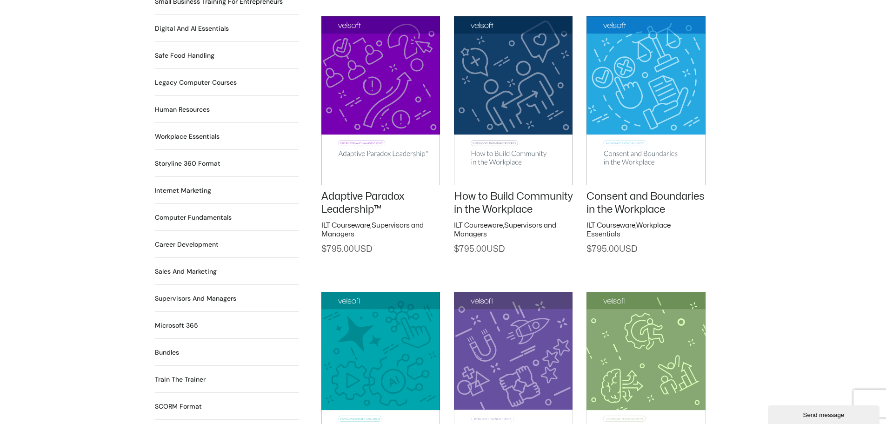
click at [497, 144] on img at bounding box center [513, 100] width 119 height 168
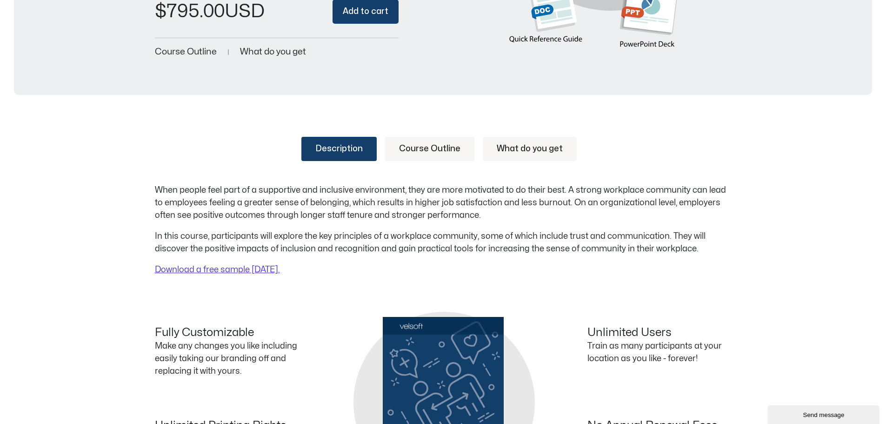
scroll to position [325, 0]
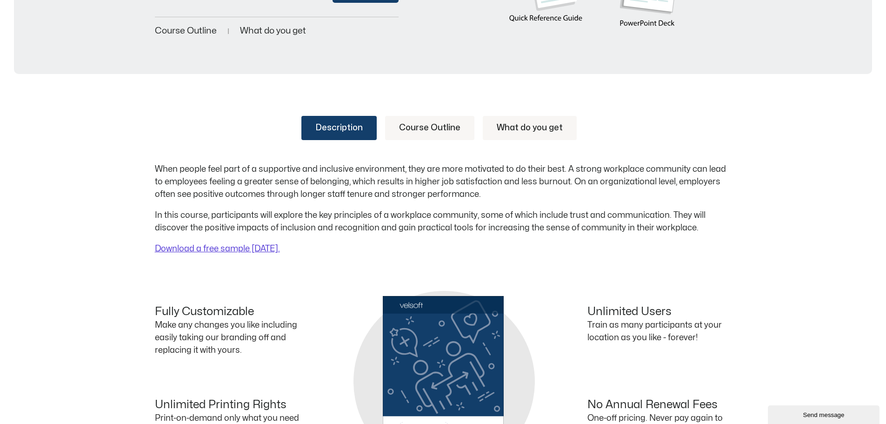
click at [532, 128] on link "What do you get" at bounding box center [530, 128] width 94 height 24
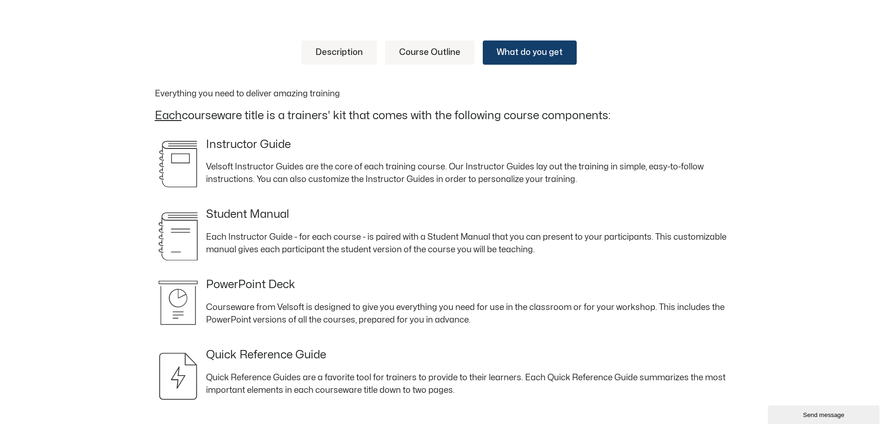
scroll to position [465, 0]
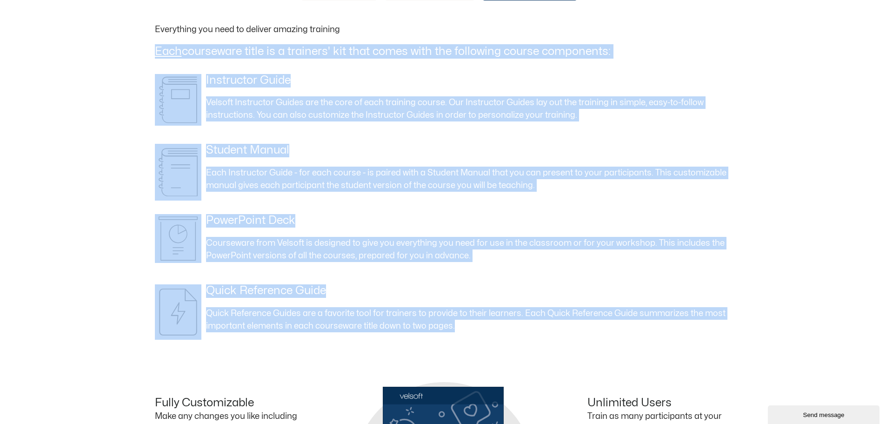
drag, startPoint x: 156, startPoint y: 49, endPoint x: 565, endPoint y: 329, distance: 496.1
click at [565, 329] on div "Everything you need to deliver amazing training Each courseware title is a trai…" at bounding box center [443, 177] width 576 height 308
copy div "Each courseware title is a trainers' kit that comes with the following course c…"
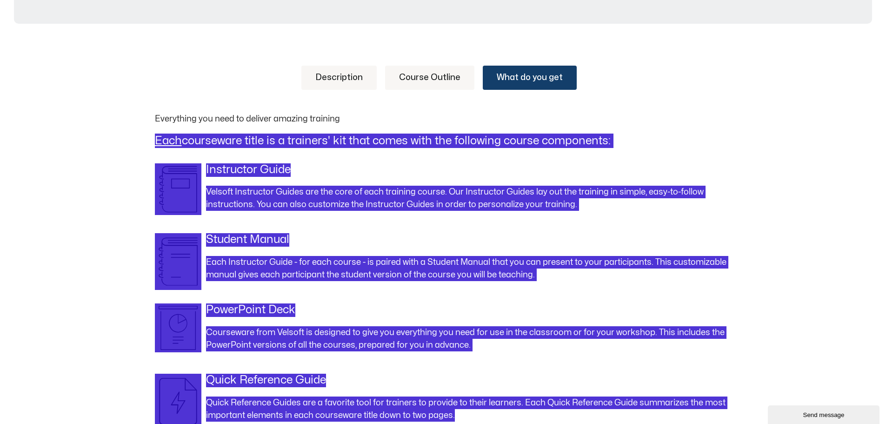
scroll to position [372, 0]
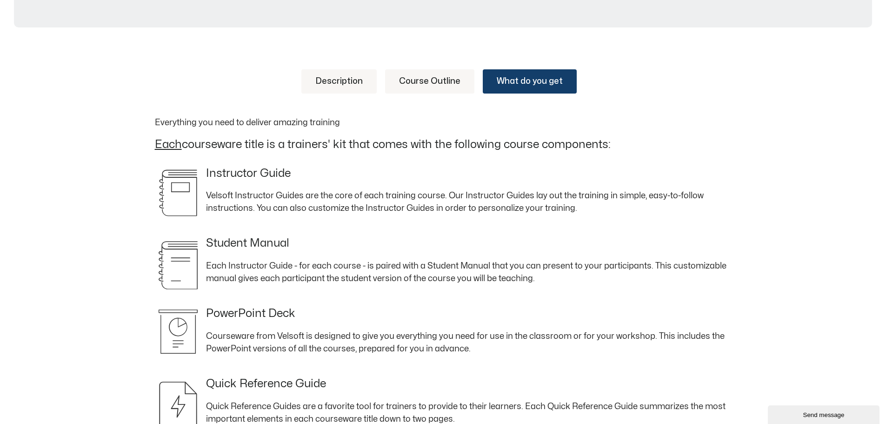
click at [344, 97] on div "Description Course Outline What do you get When people feel part of a supportiv…" at bounding box center [443, 258] width 576 height 378
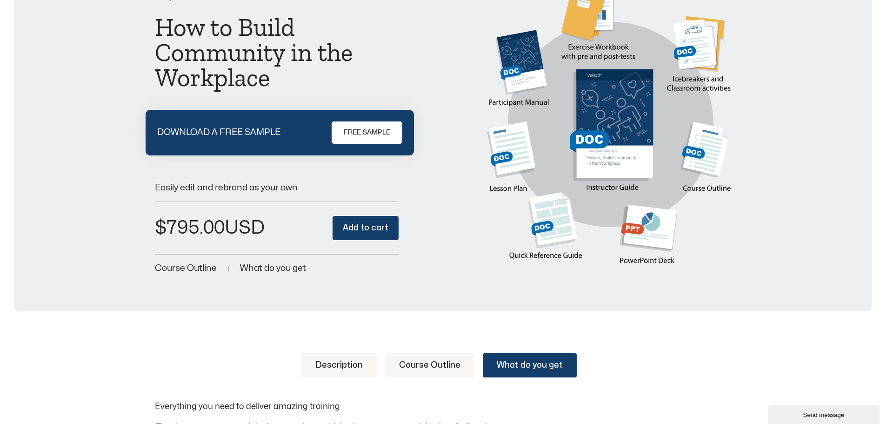
scroll to position [0, 0]
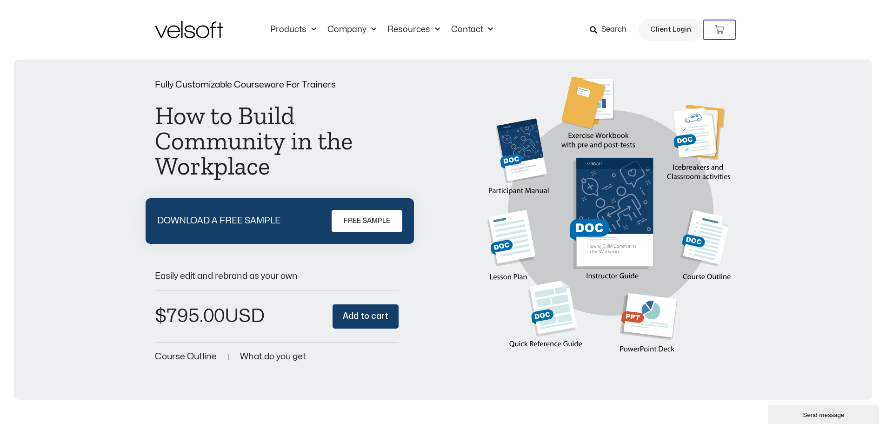
click at [185, 31] on img at bounding box center [189, 29] width 68 height 17
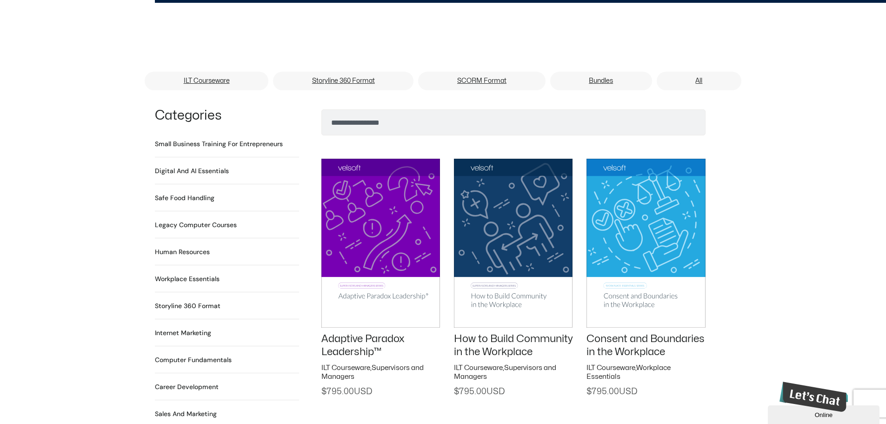
scroll to position [558, 0]
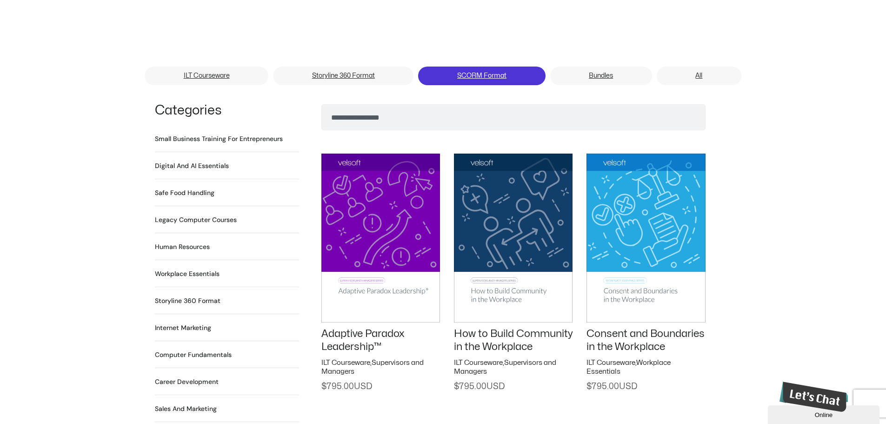
click at [468, 66] on link "SCORM Format" at bounding box center [481, 75] width 127 height 19
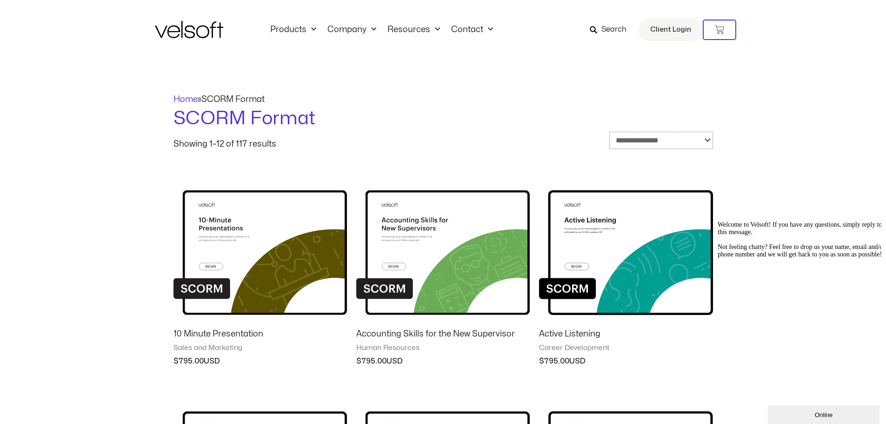
click at [706, 139] on select "**********" at bounding box center [661, 140] width 104 height 17
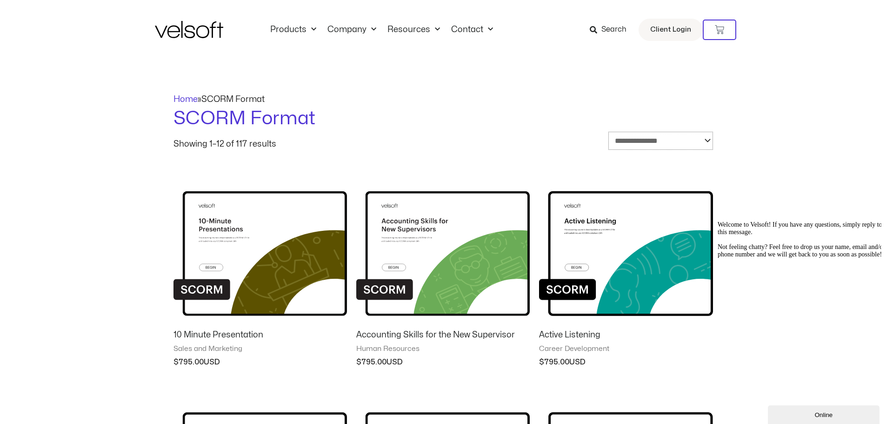
select select "****"
click at [608, 132] on select "**********" at bounding box center [660, 141] width 105 height 18
